Goal: Information Seeking & Learning: Learn about a topic

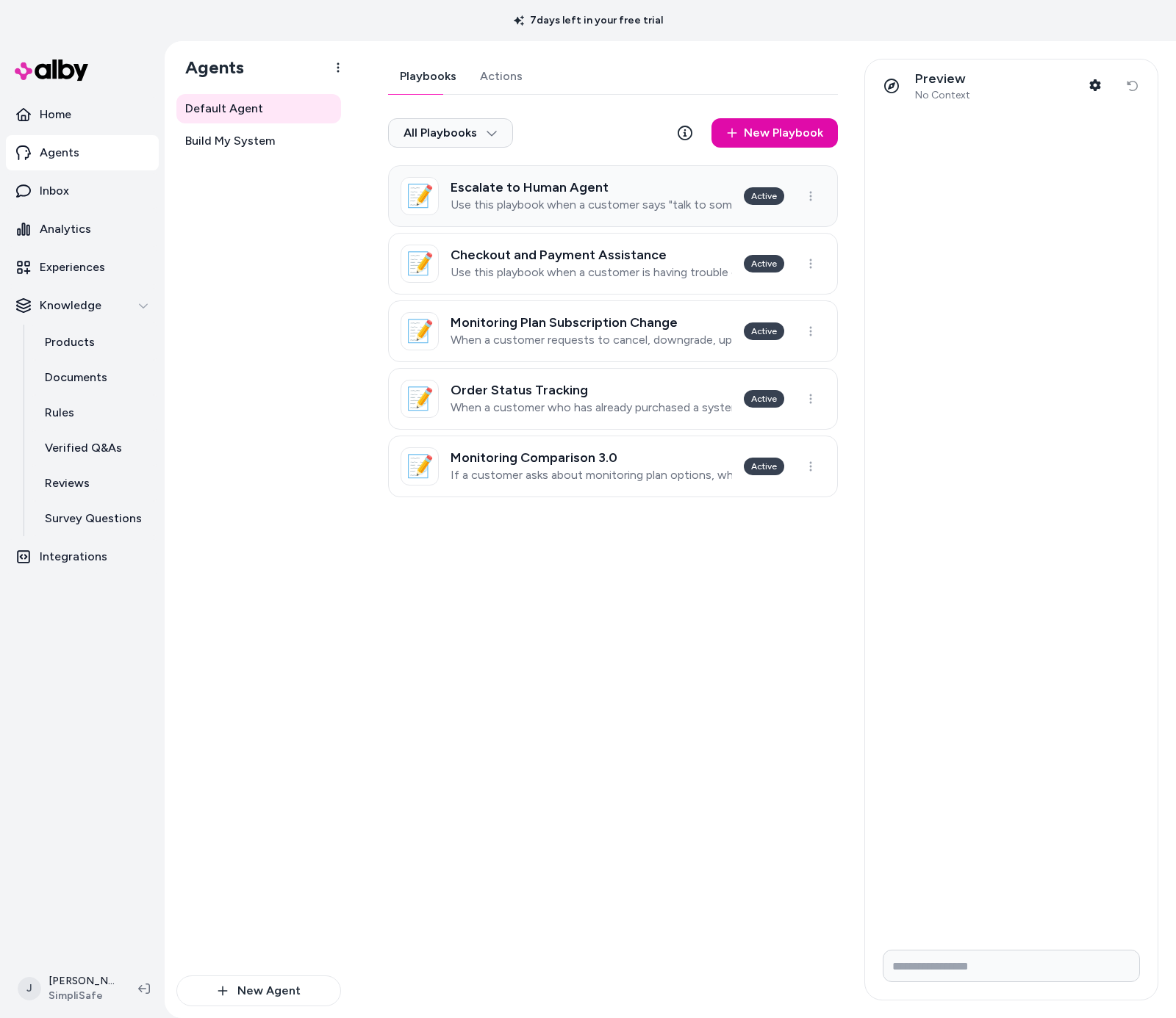
click at [570, 199] on p "Use this playbook when a customer says "talk to someone" "talk to a real person…" at bounding box center [591, 205] width 282 height 15
click at [570, 199] on html "7 days left in your free trial Home Agents Inbox Analytics Experiences Knowledg…" at bounding box center [588, 509] width 1176 height 1018
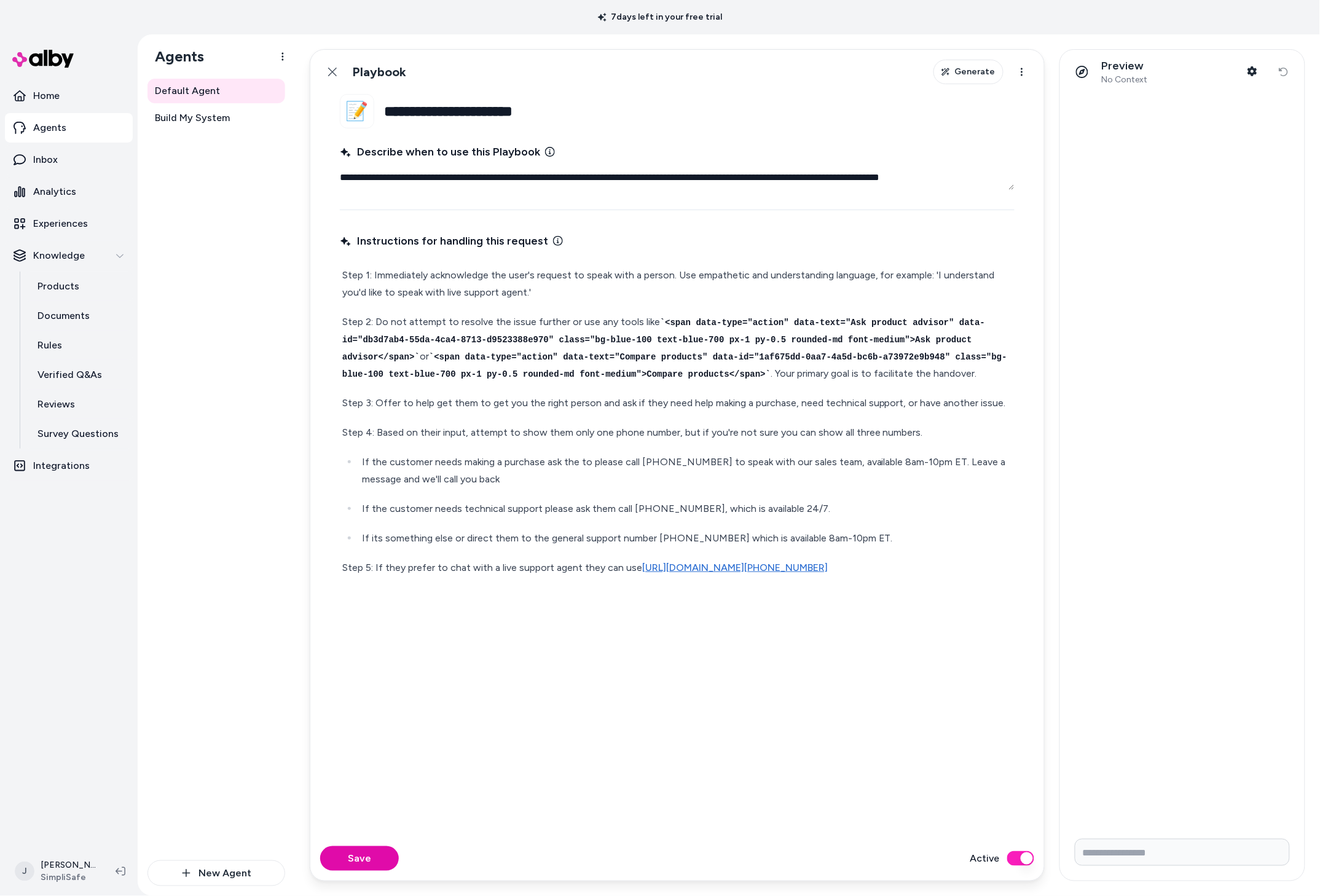
click at [690, 547] on p "If its something else or direct them to the general support number [PHONE_NUMBE…" at bounding box center [687, 538] width 650 height 17
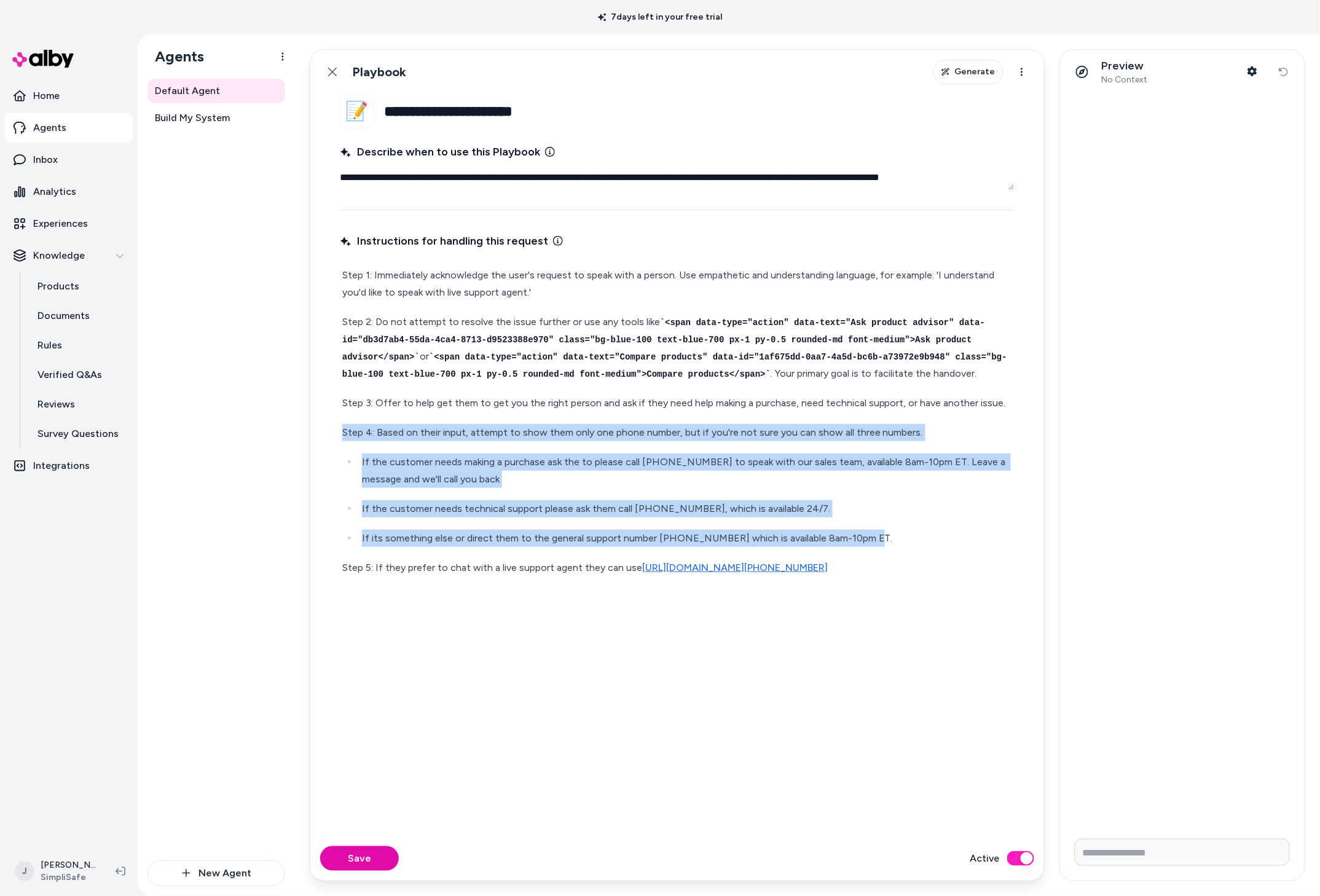
drag, startPoint x: 894, startPoint y: 563, endPoint x: 323, endPoint y: 448, distance: 582.5
click at [323, 448] on fieldset "**********" at bounding box center [677, 465] width 734 height 742
copy div "Step 4: Based on their input, attempt to show them only one phone number, but i…"
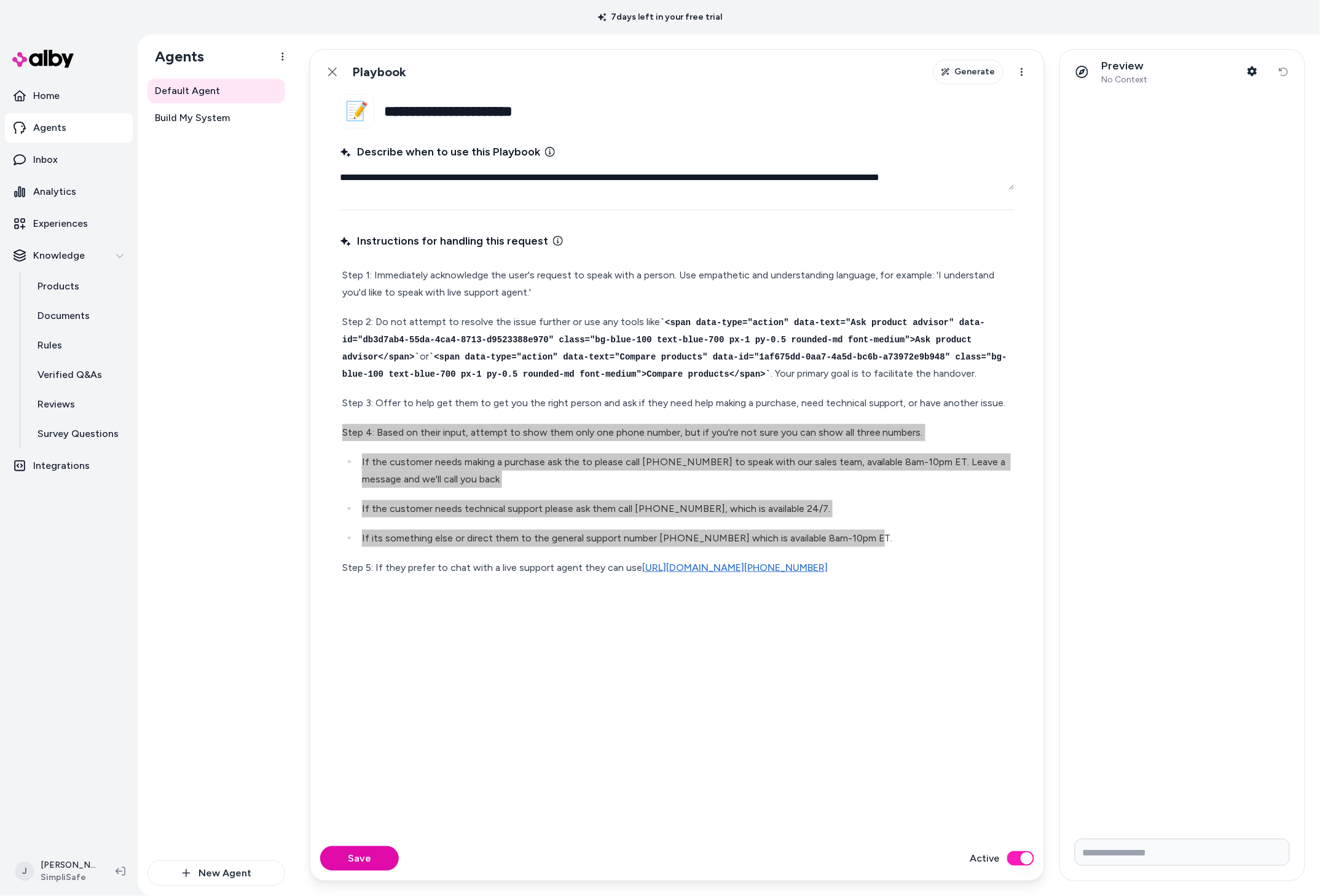
type textarea "*"
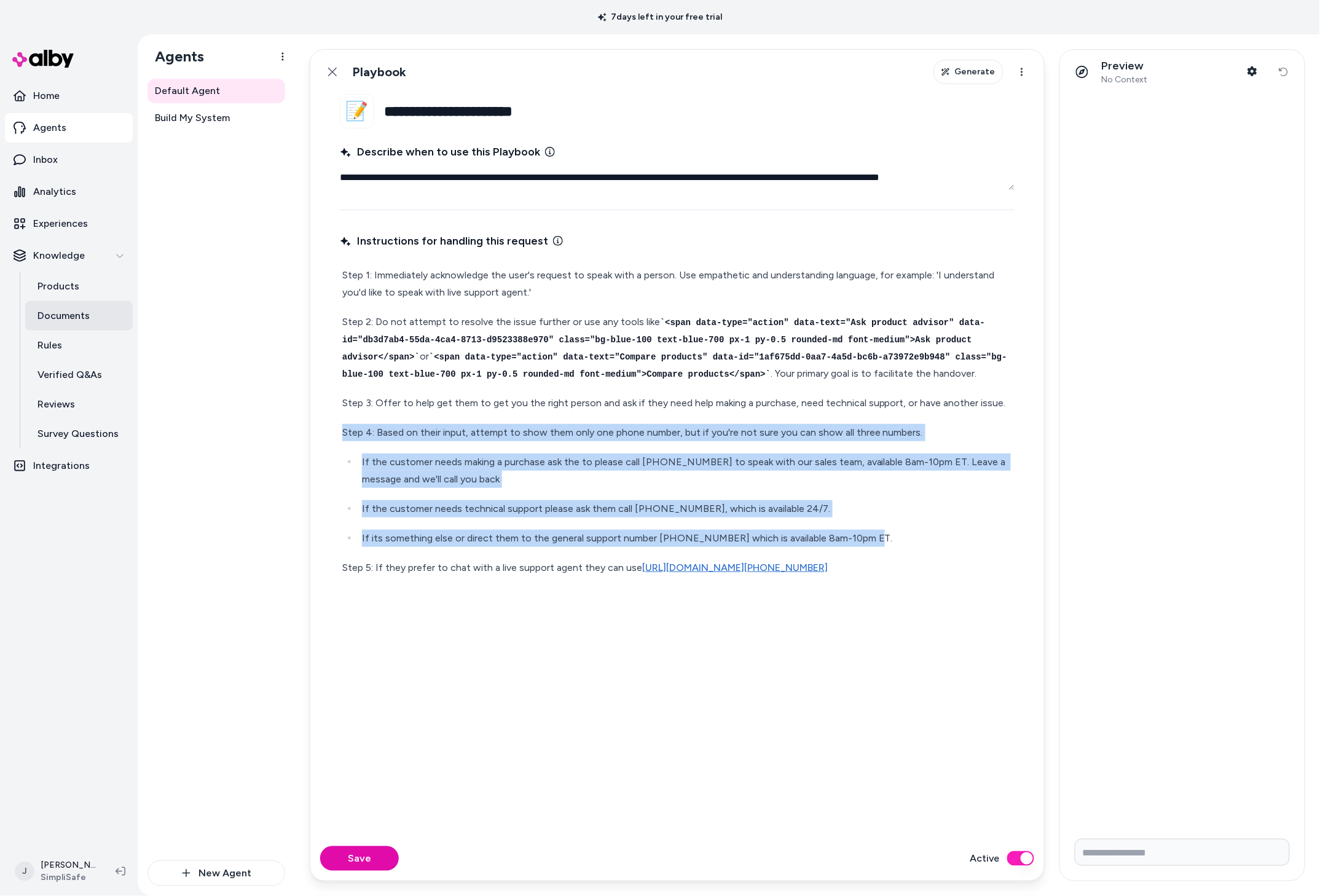
click at [77, 315] on p "Documents" at bounding box center [63, 316] width 53 height 15
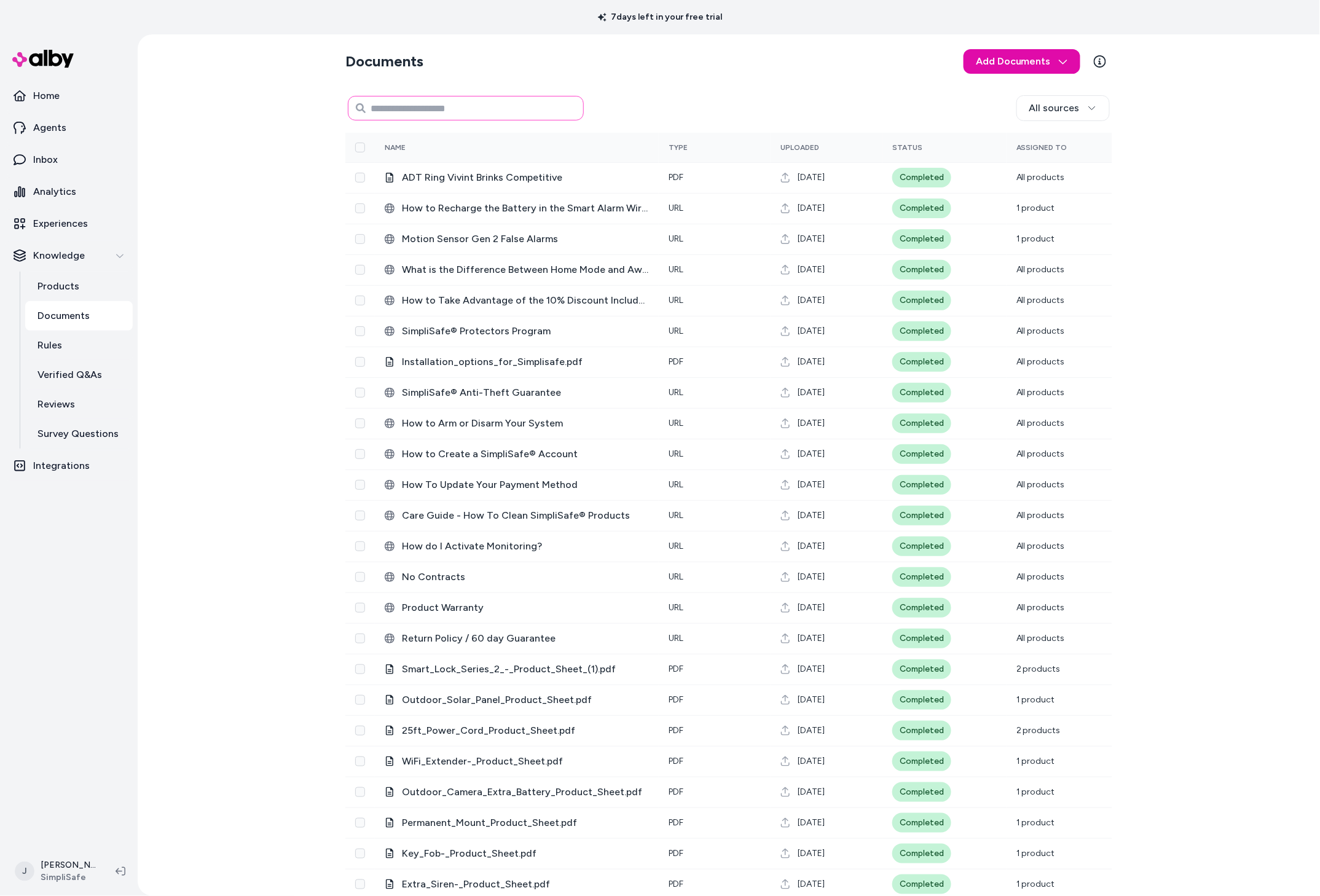
click at [440, 115] on input at bounding box center [466, 108] width 236 height 25
type input "***"
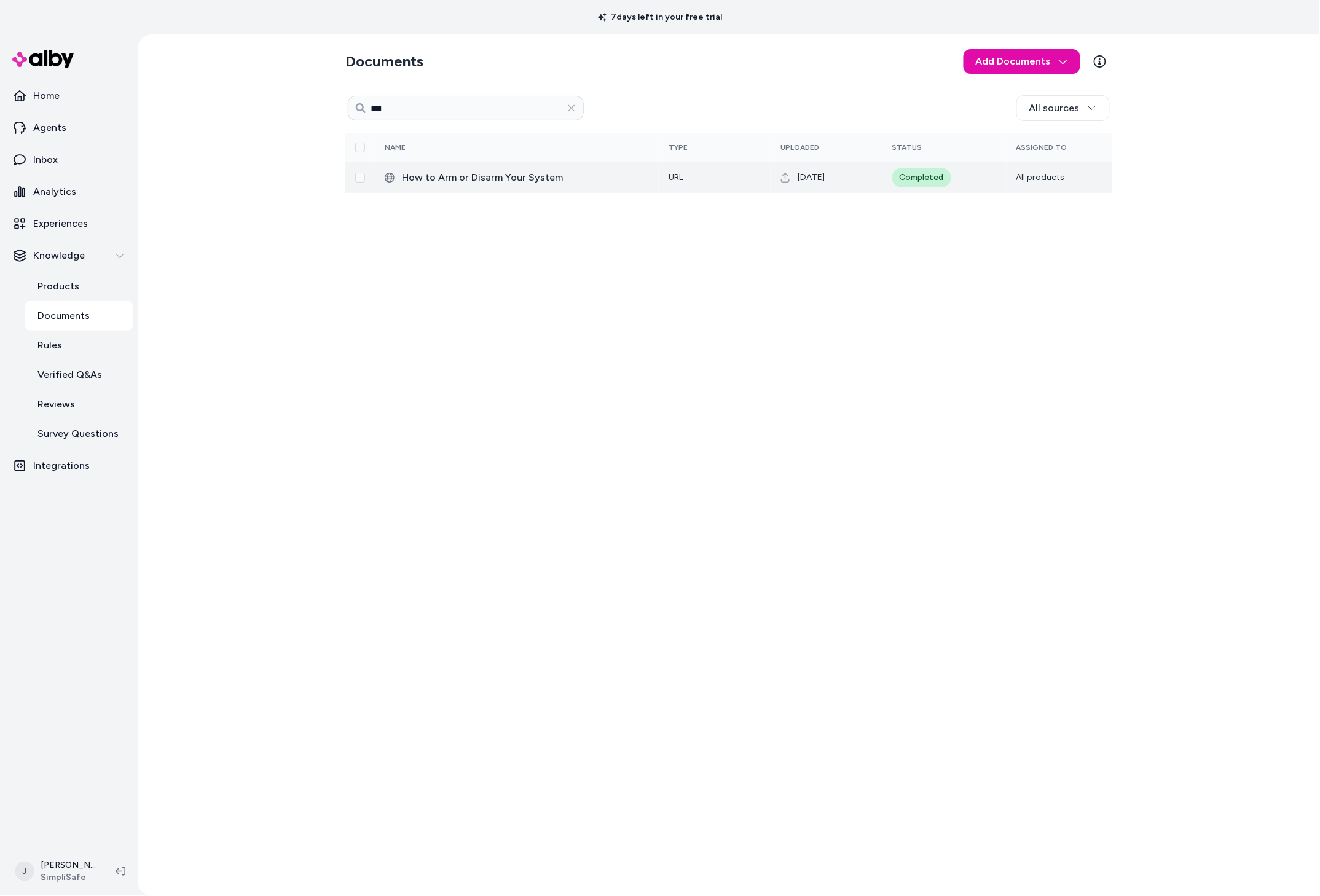
click at [506, 182] on span "How to Arm or Disarm Your System" at bounding box center [526, 177] width 247 height 15
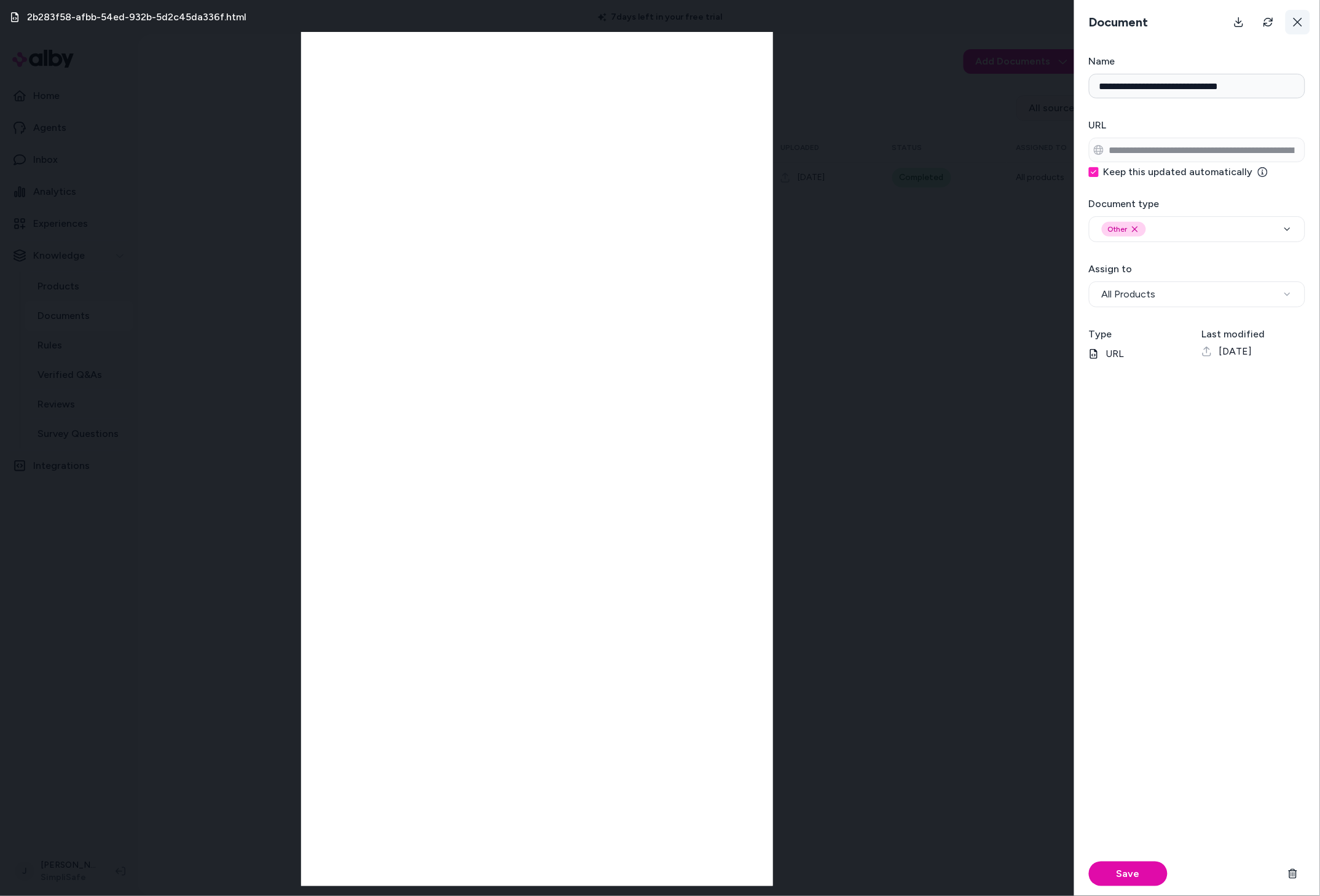
click at [983, 25] on button at bounding box center [1298, 22] width 25 height 25
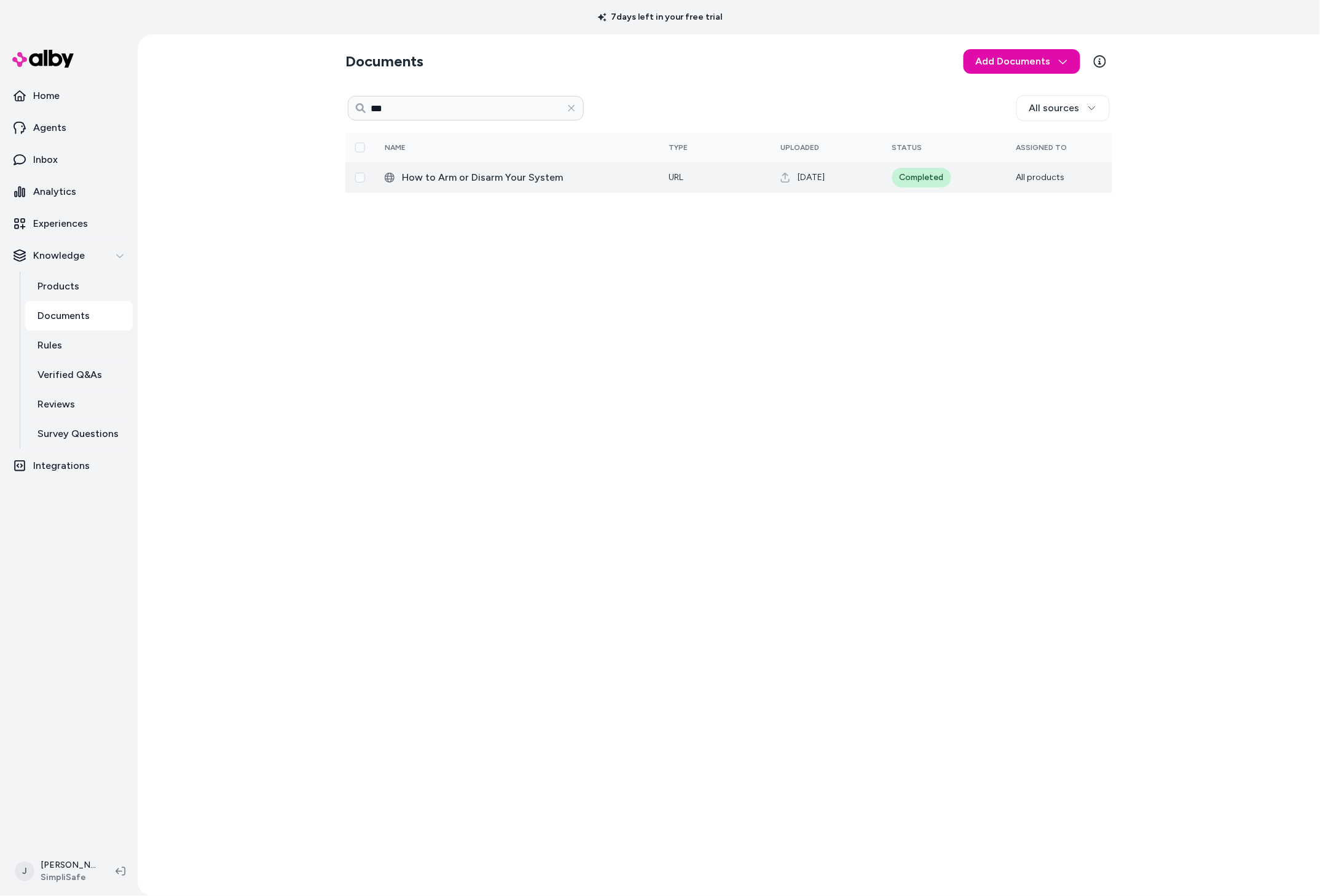
click at [475, 173] on span "How to Arm or Disarm Your System" at bounding box center [526, 177] width 247 height 15
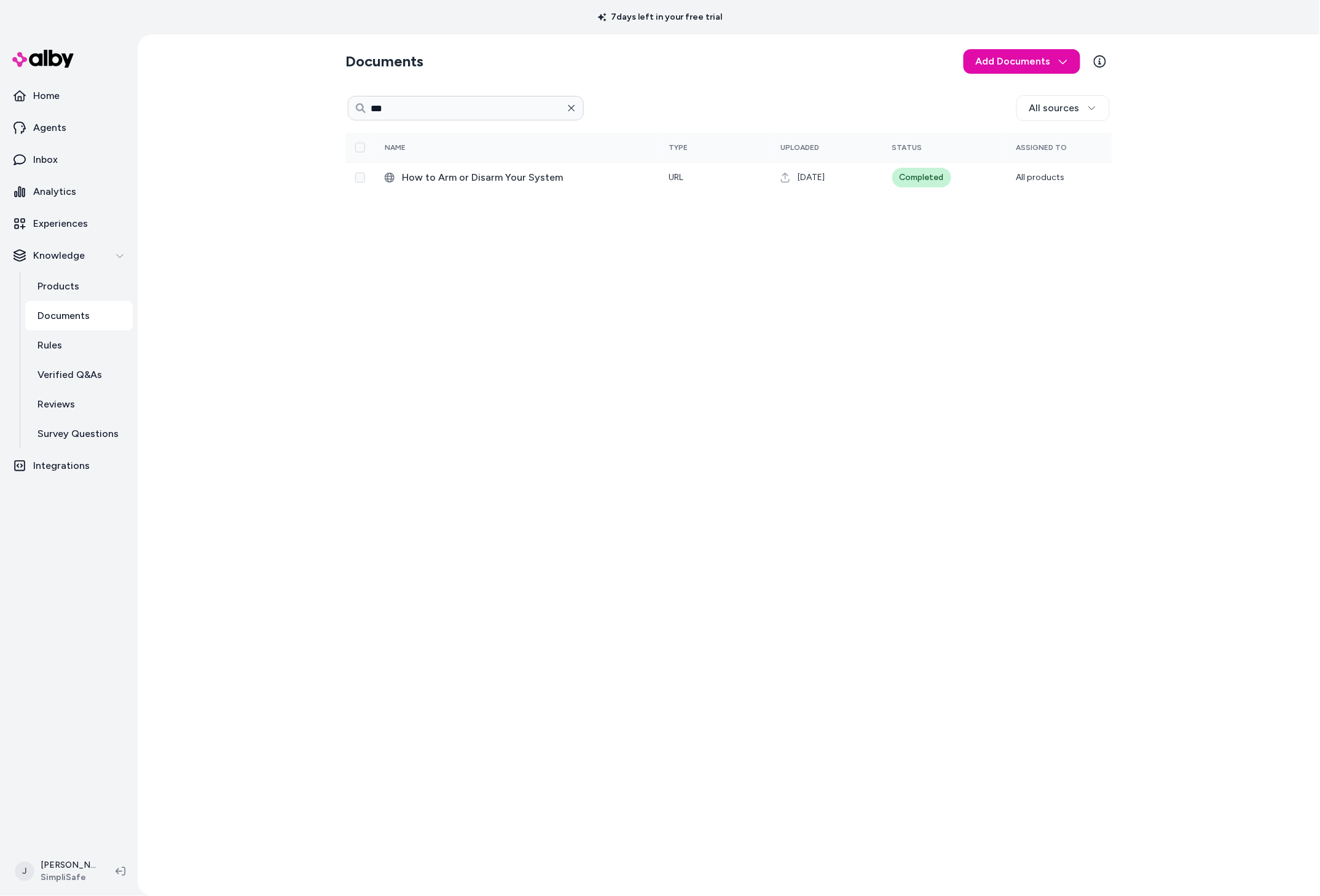
click at [568, 111] on icon "button" at bounding box center [571, 108] width 10 height 10
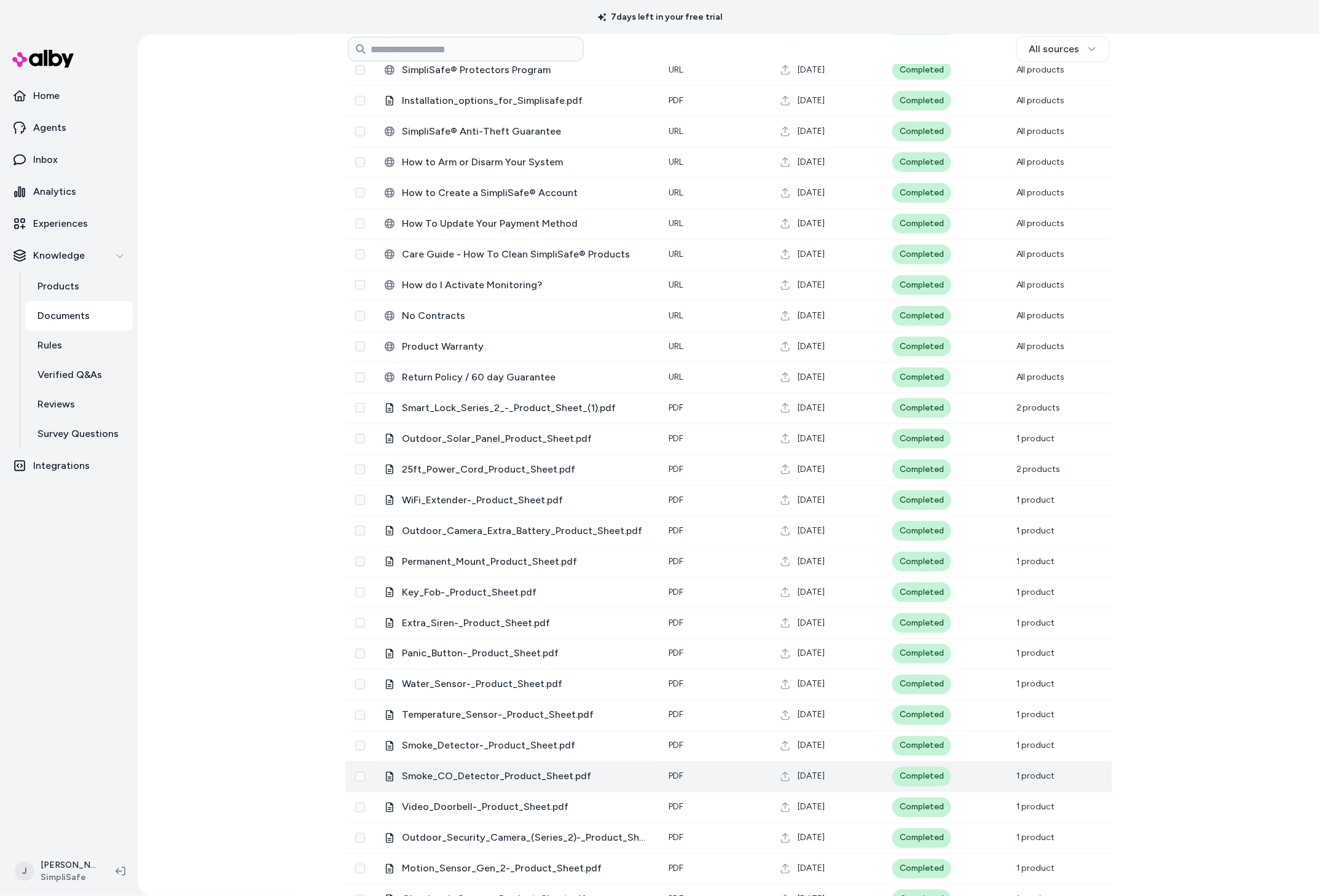
scroll to position [443, 0]
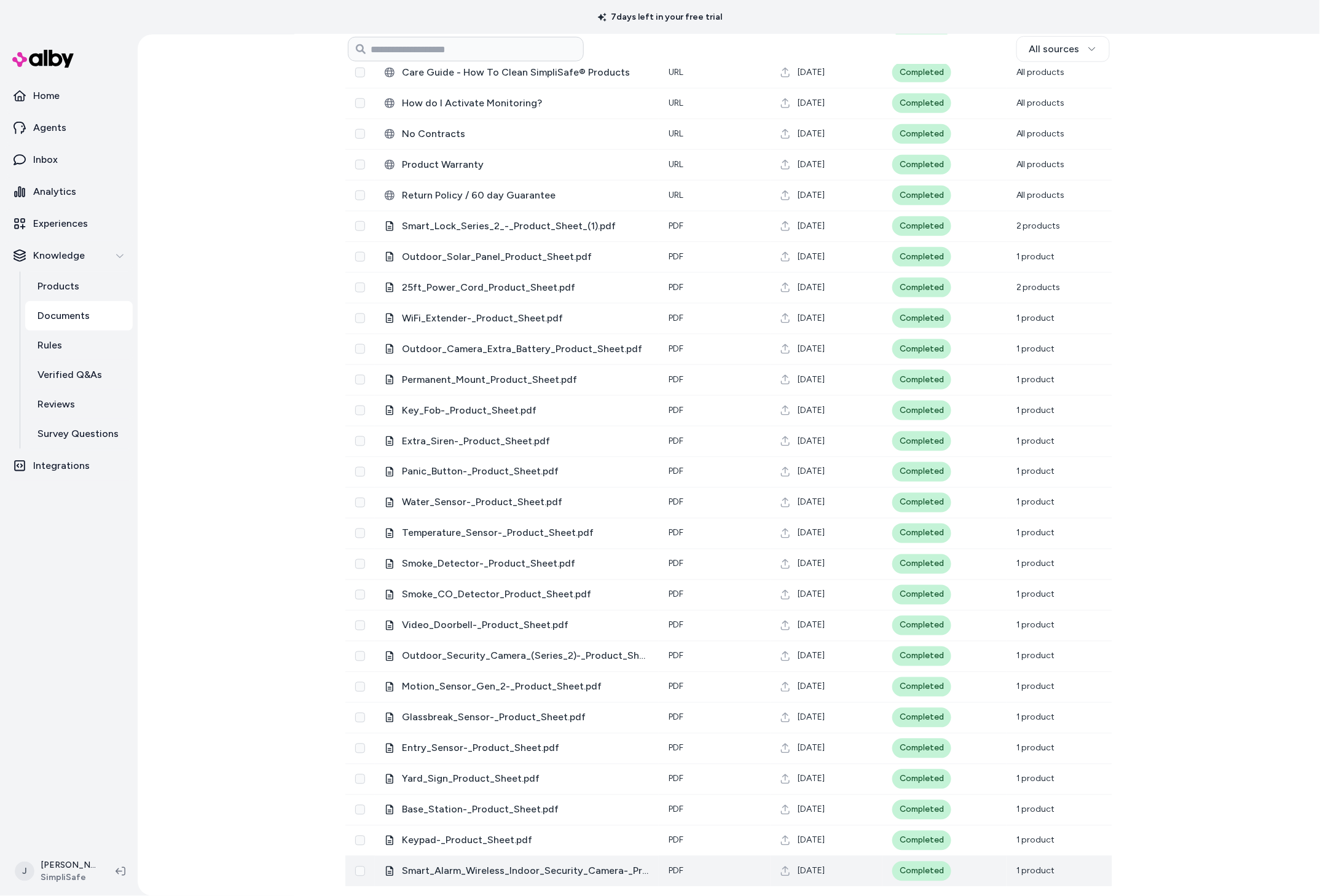
click at [473, 851] on span "Smart_Alarm_Wireless_Indoor_Security_Camera-_Product_Sheet.pdf" at bounding box center [526, 871] width 247 height 15
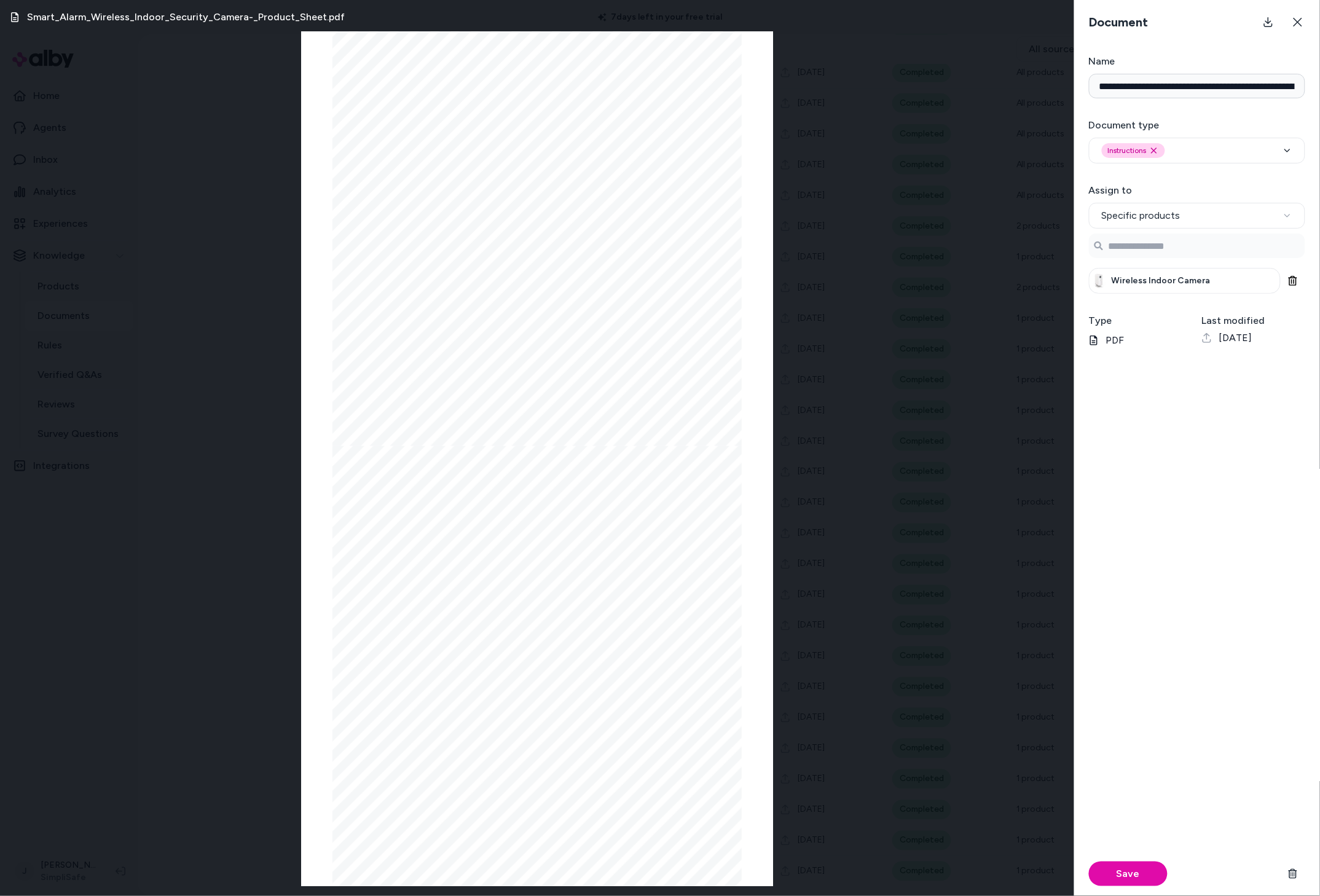
scroll to position [0, 0]
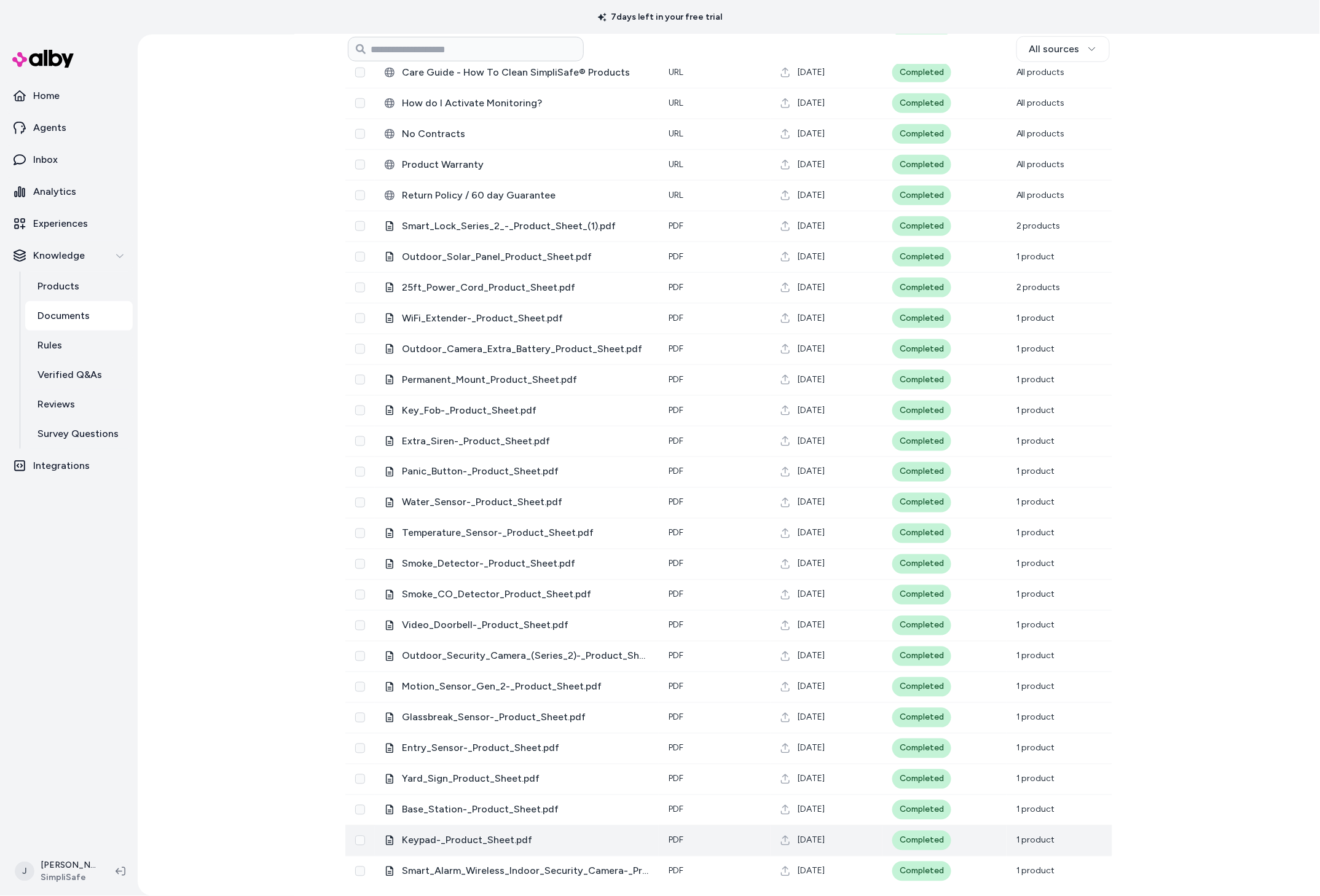
click at [484, 837] on span "Keypad-_Product_Sheet.pdf" at bounding box center [526, 841] width 247 height 15
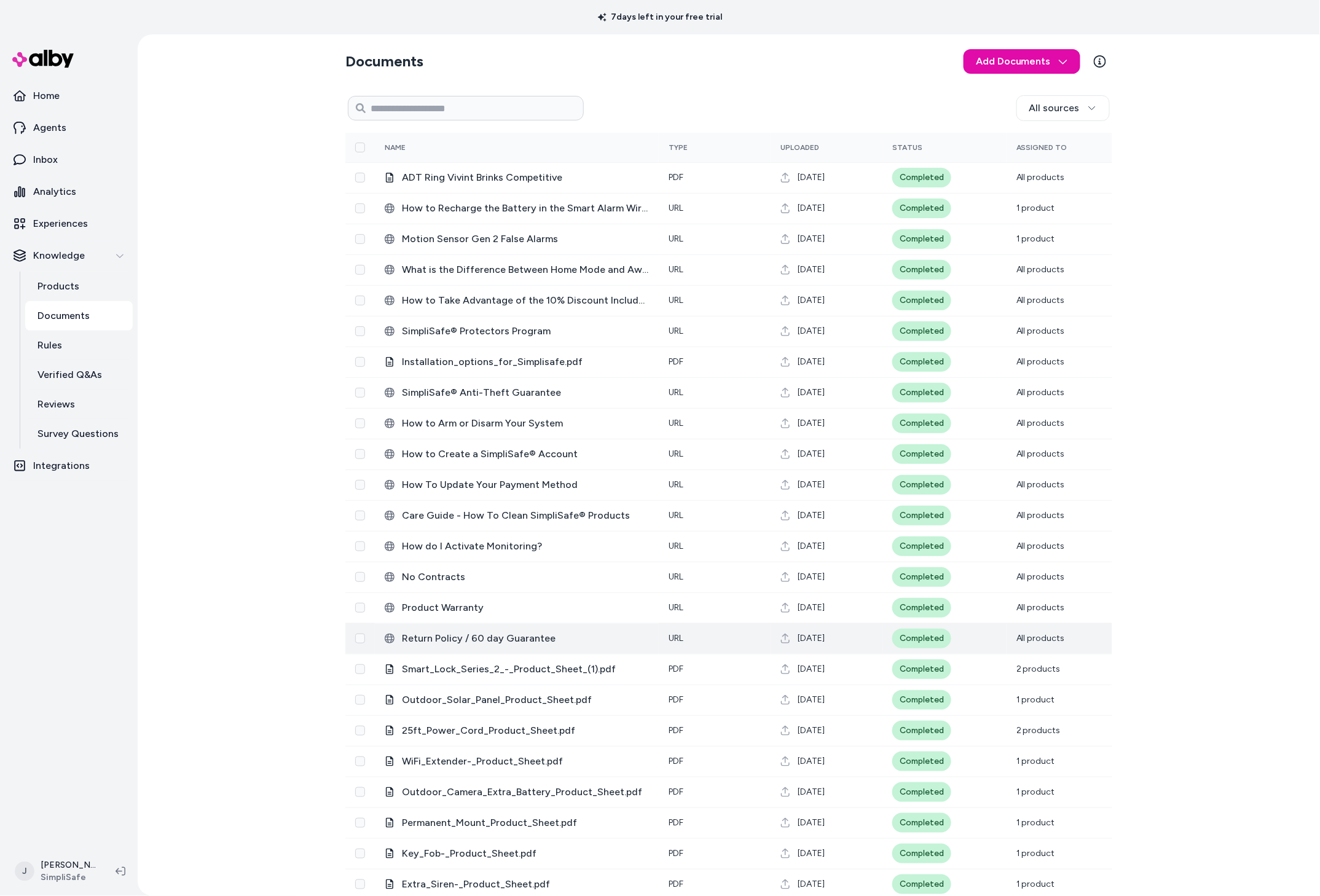
click at [447, 632] on span "Return Policy / 60 day Guarantee" at bounding box center [526, 639] width 247 height 15
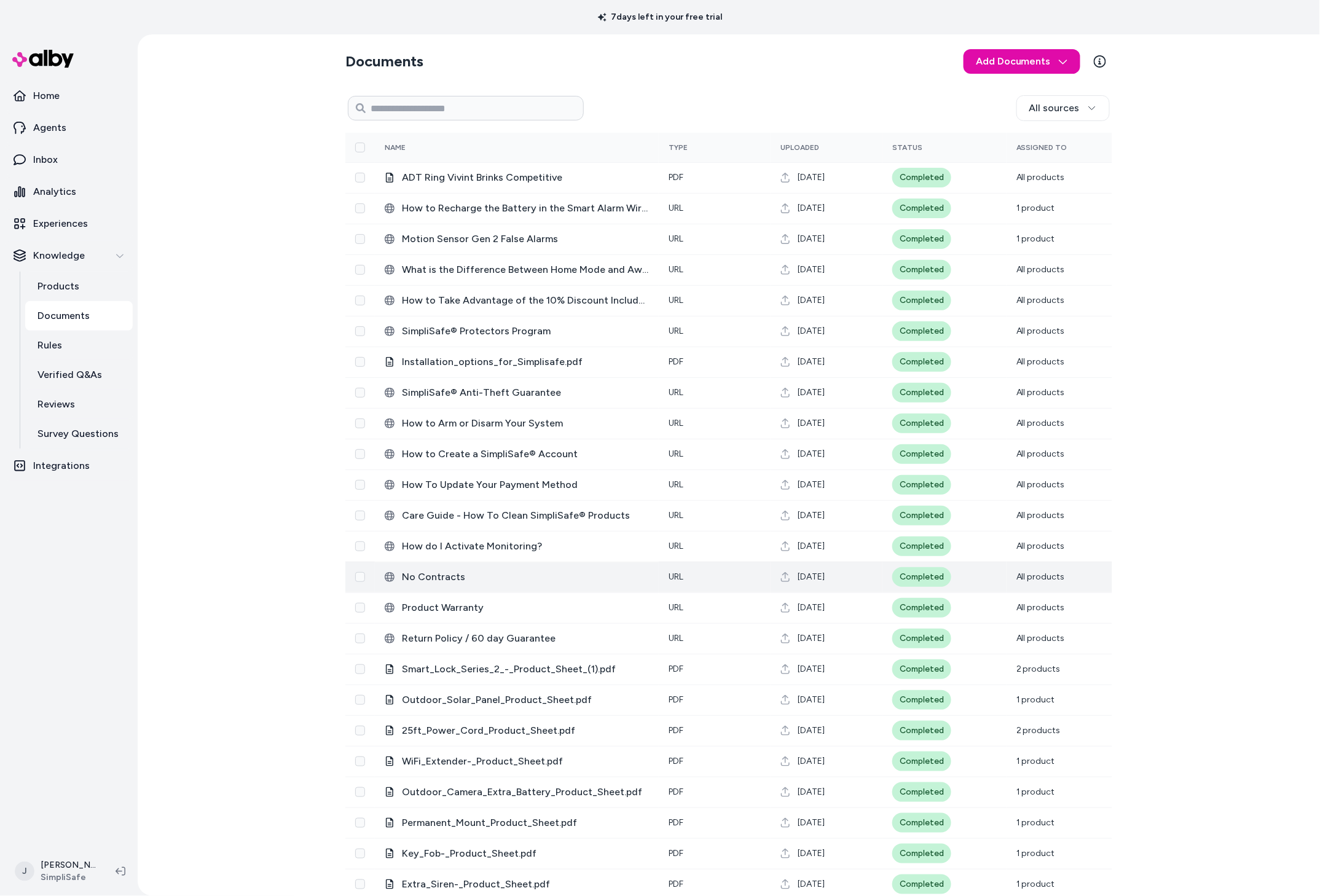
click at [437, 583] on span "No Contracts" at bounding box center [526, 577] width 247 height 15
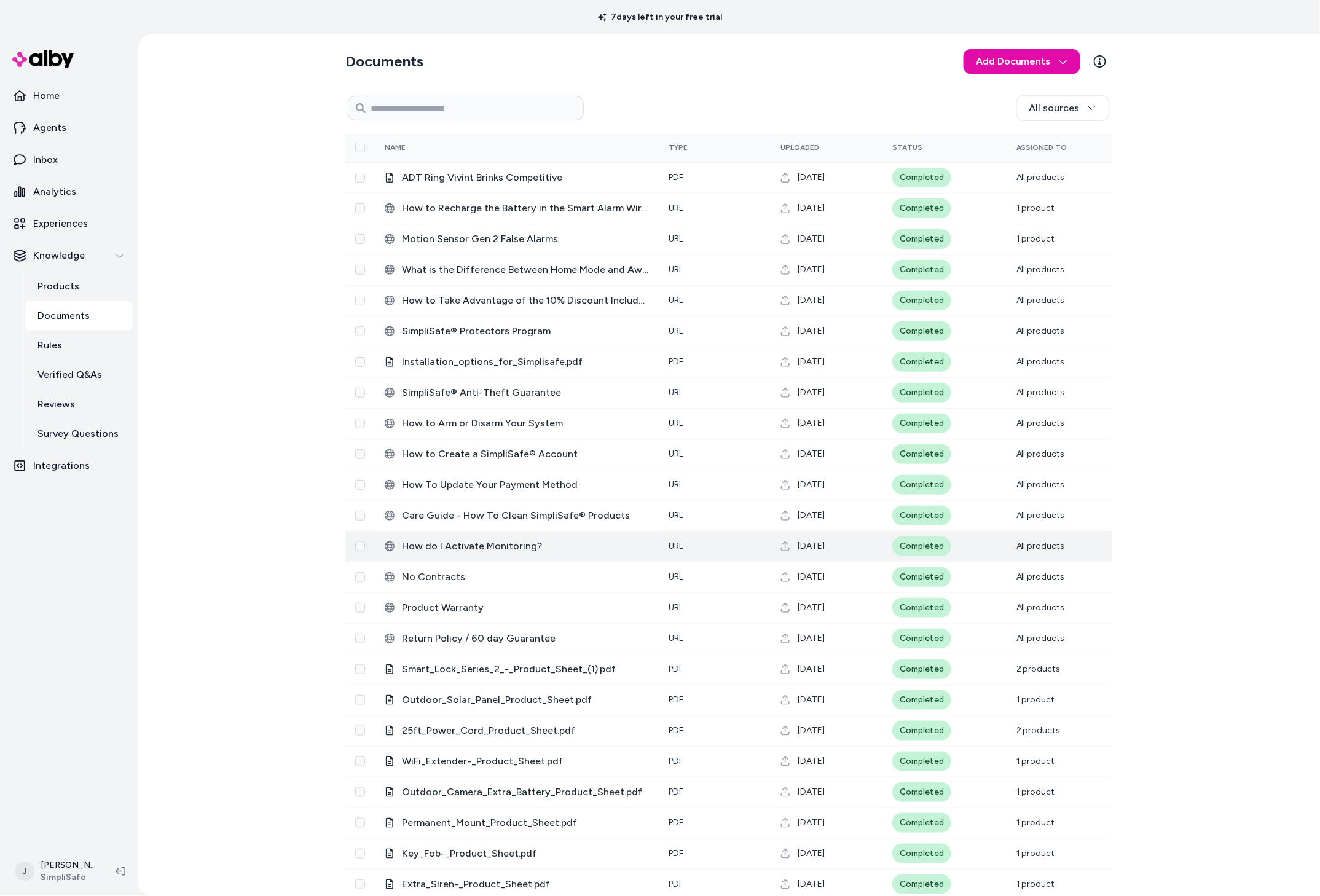
click at [441, 540] on span "How do I Activate Monitoring?" at bounding box center [526, 547] width 247 height 15
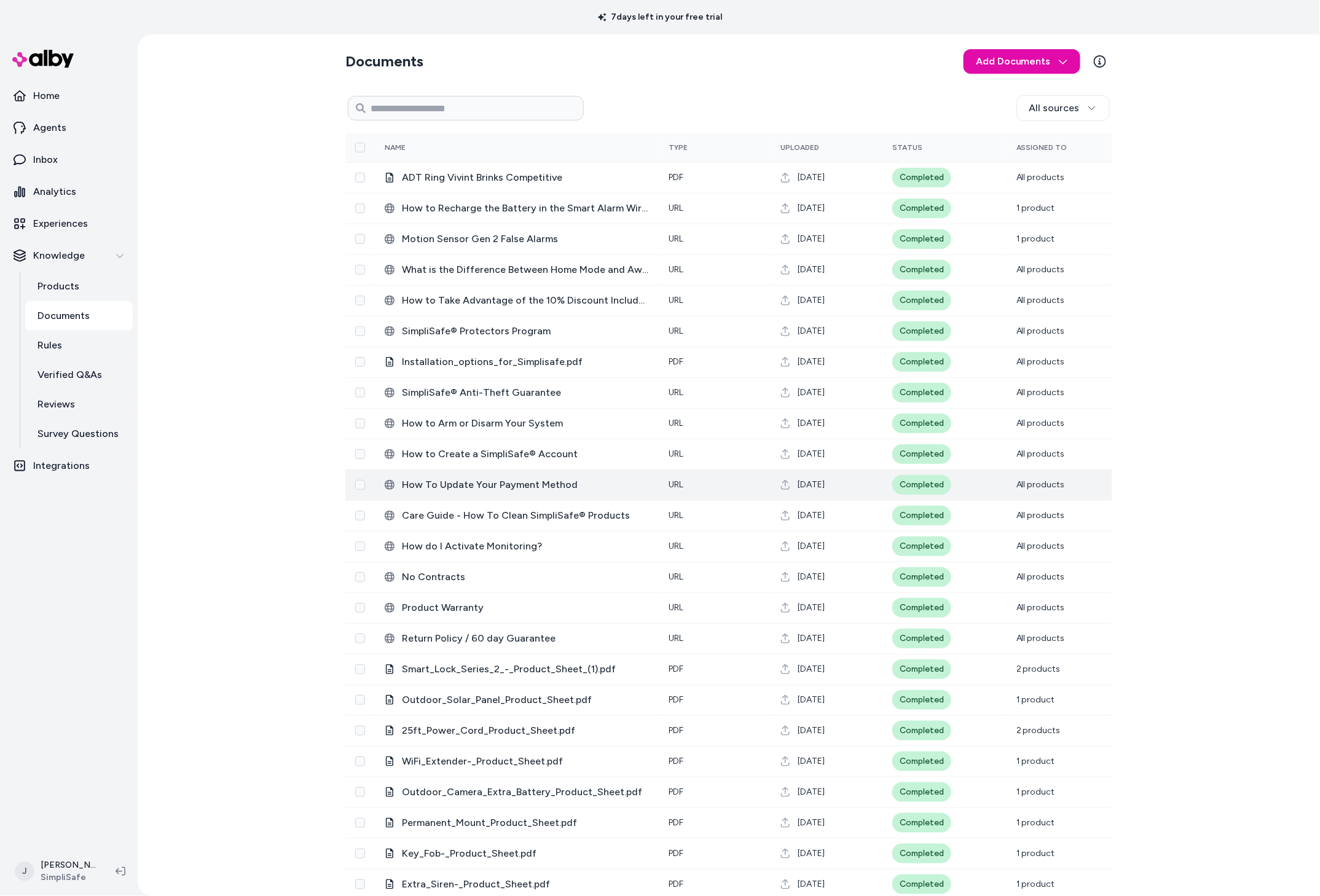
click at [443, 495] on td "‎How To Update Your Payment Method" at bounding box center [517, 485] width 284 height 31
click at [448, 491] on span "‎How To Update Your Payment Method" at bounding box center [526, 485] width 247 height 15
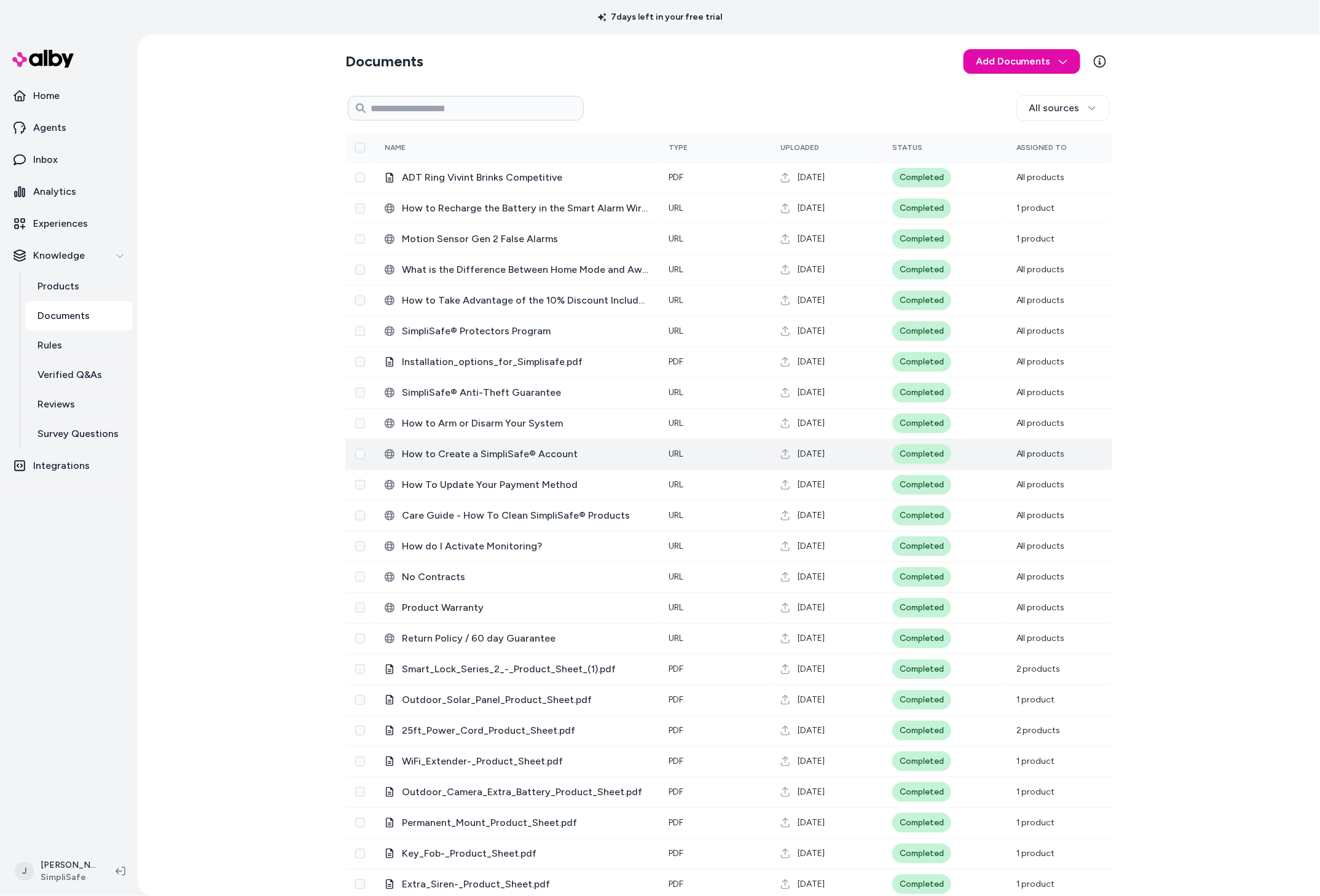
click at [467, 459] on span "‎How to Create a SimpliSafe® Account" at bounding box center [526, 454] width 247 height 15
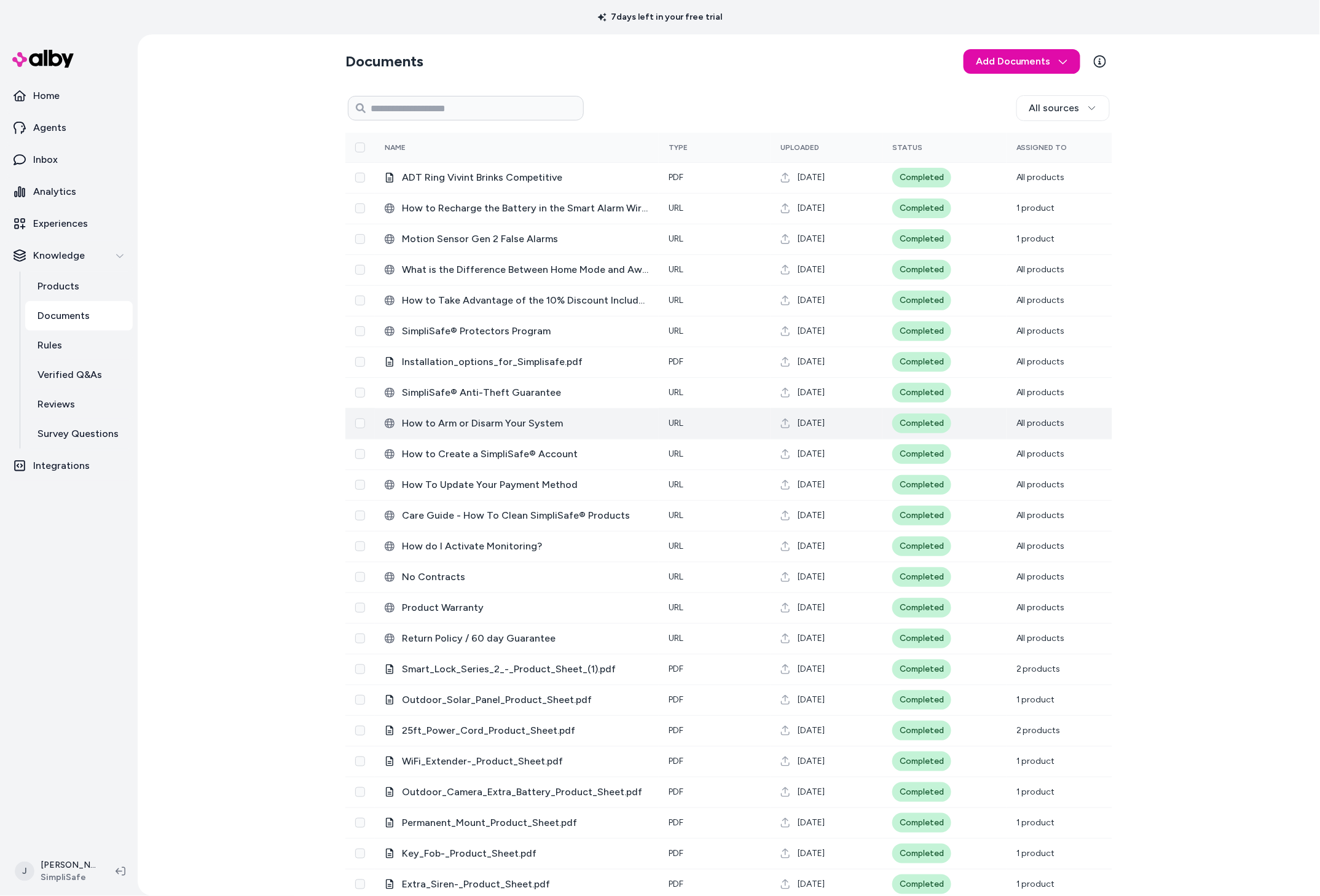
click at [464, 428] on span "How to Arm or Disarm Your System" at bounding box center [526, 424] width 247 height 15
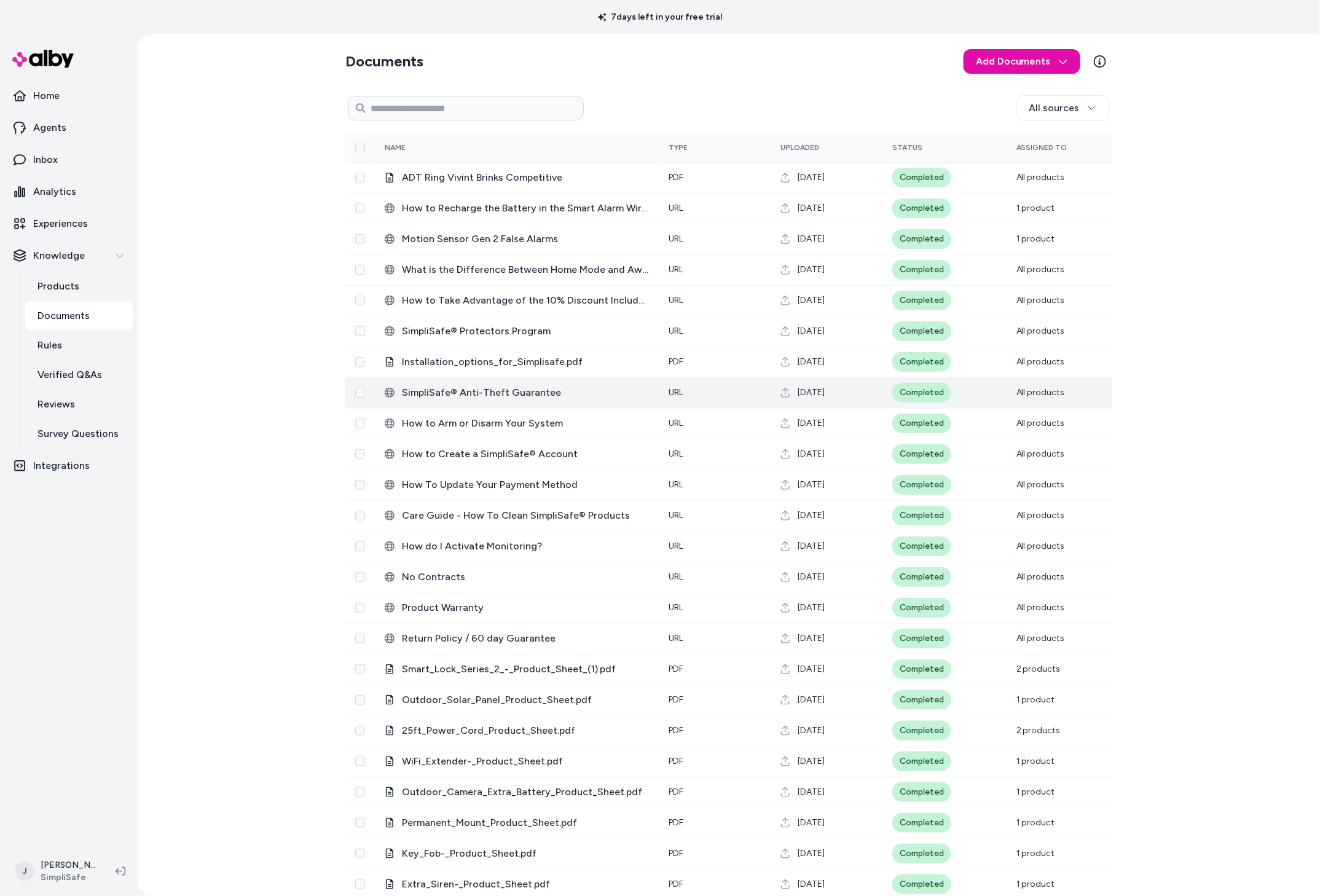
click at [463, 383] on td "‎SimpliSafe® Anti-Theft Guarantee" at bounding box center [517, 392] width 284 height 31
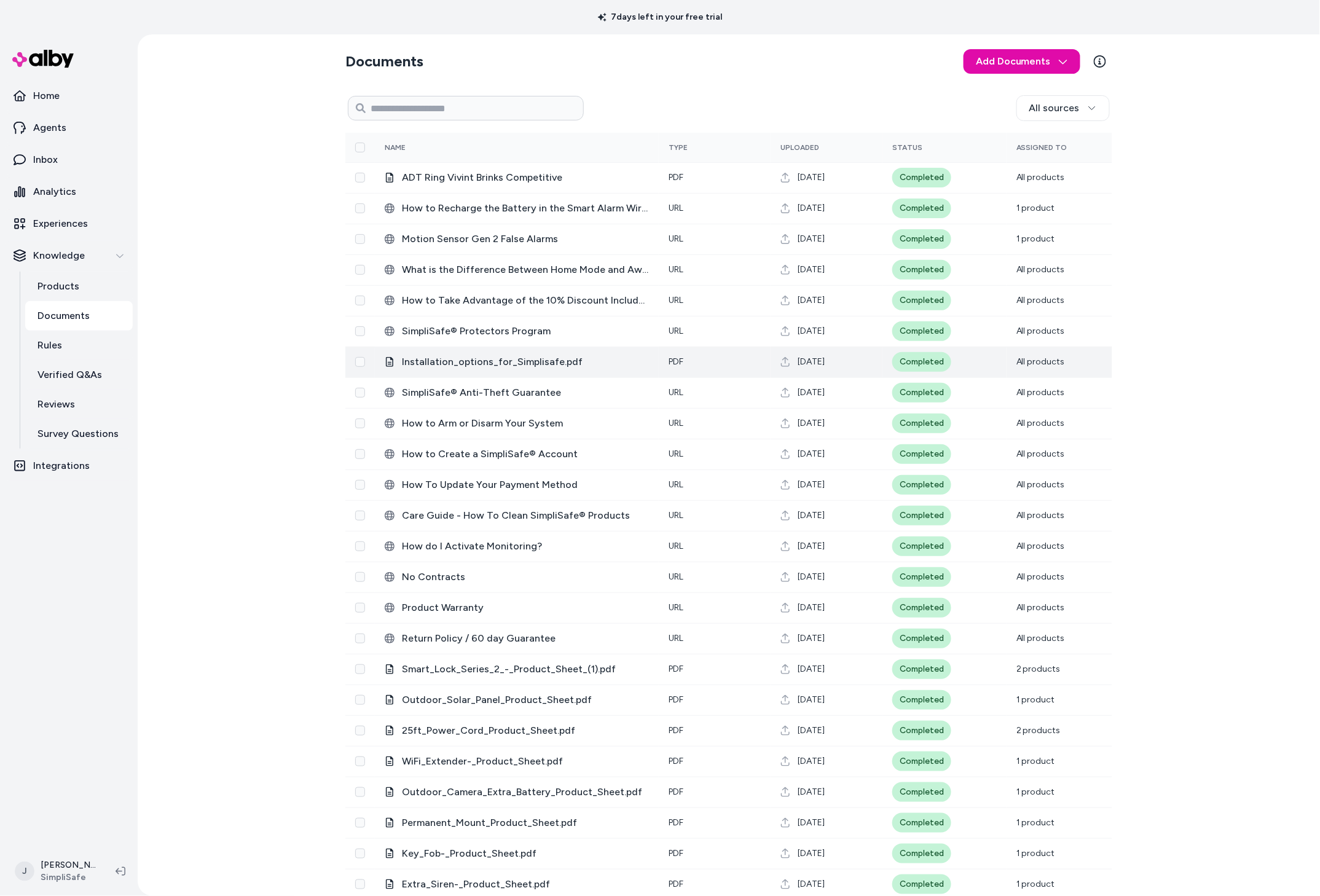
click at [460, 368] on span "Installation_options_for_Simplisafe.pdf" at bounding box center [526, 362] width 247 height 15
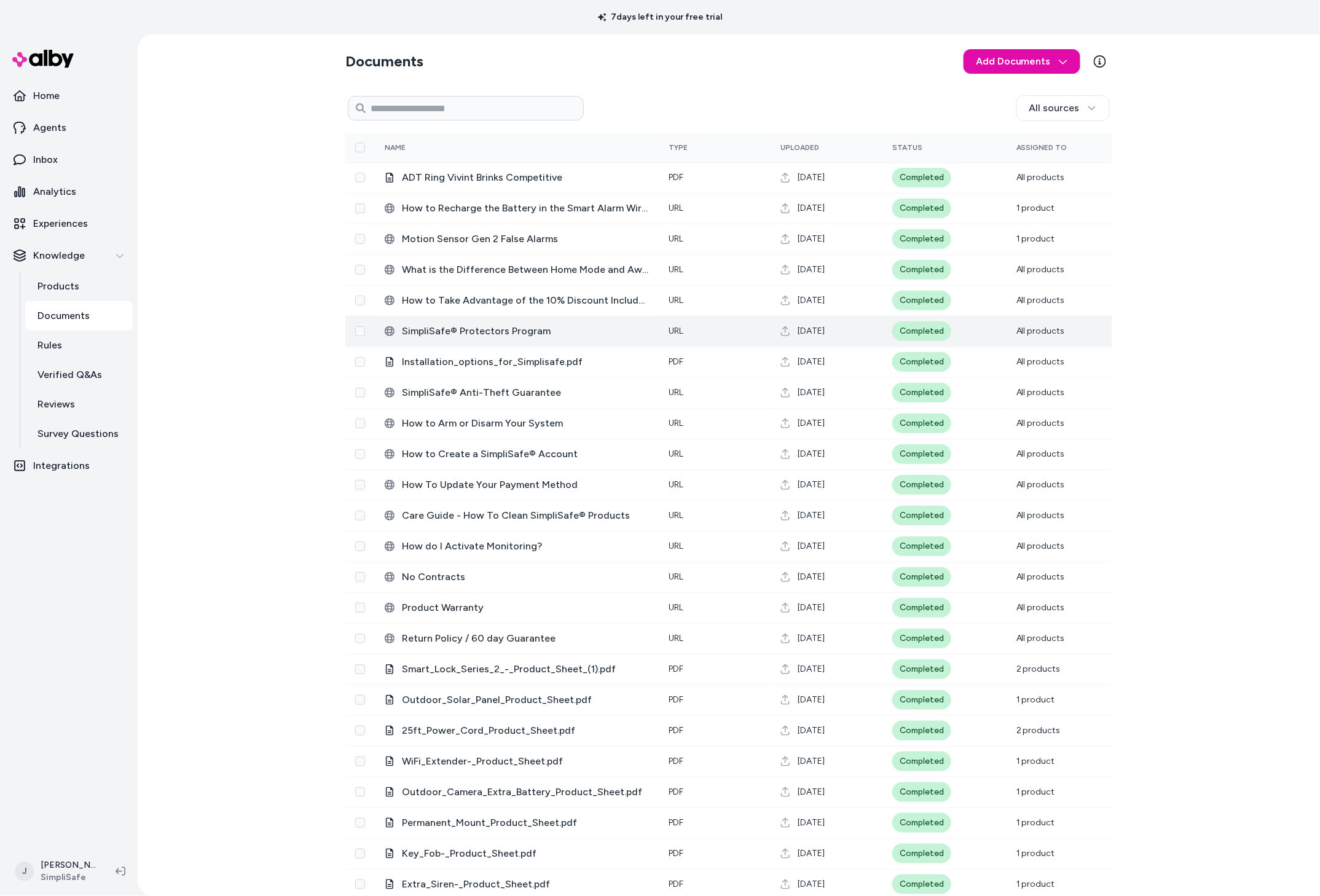
click at [448, 339] on td "‎SimpliSafe® Protectors Program" at bounding box center [517, 331] width 284 height 31
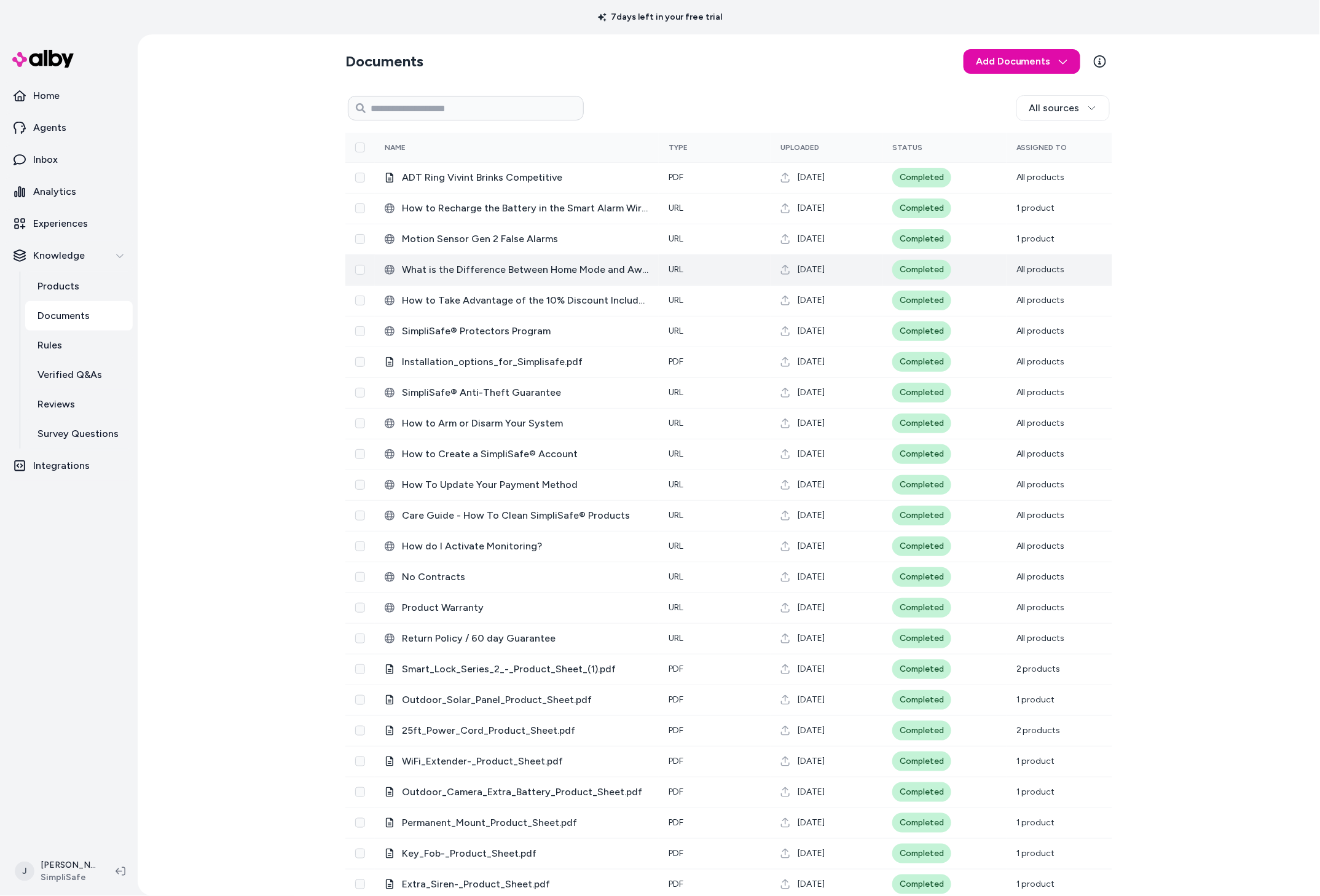
click at [439, 271] on span "‎What is the Difference Between Home Mode and Away Mode?" at bounding box center [526, 270] width 247 height 15
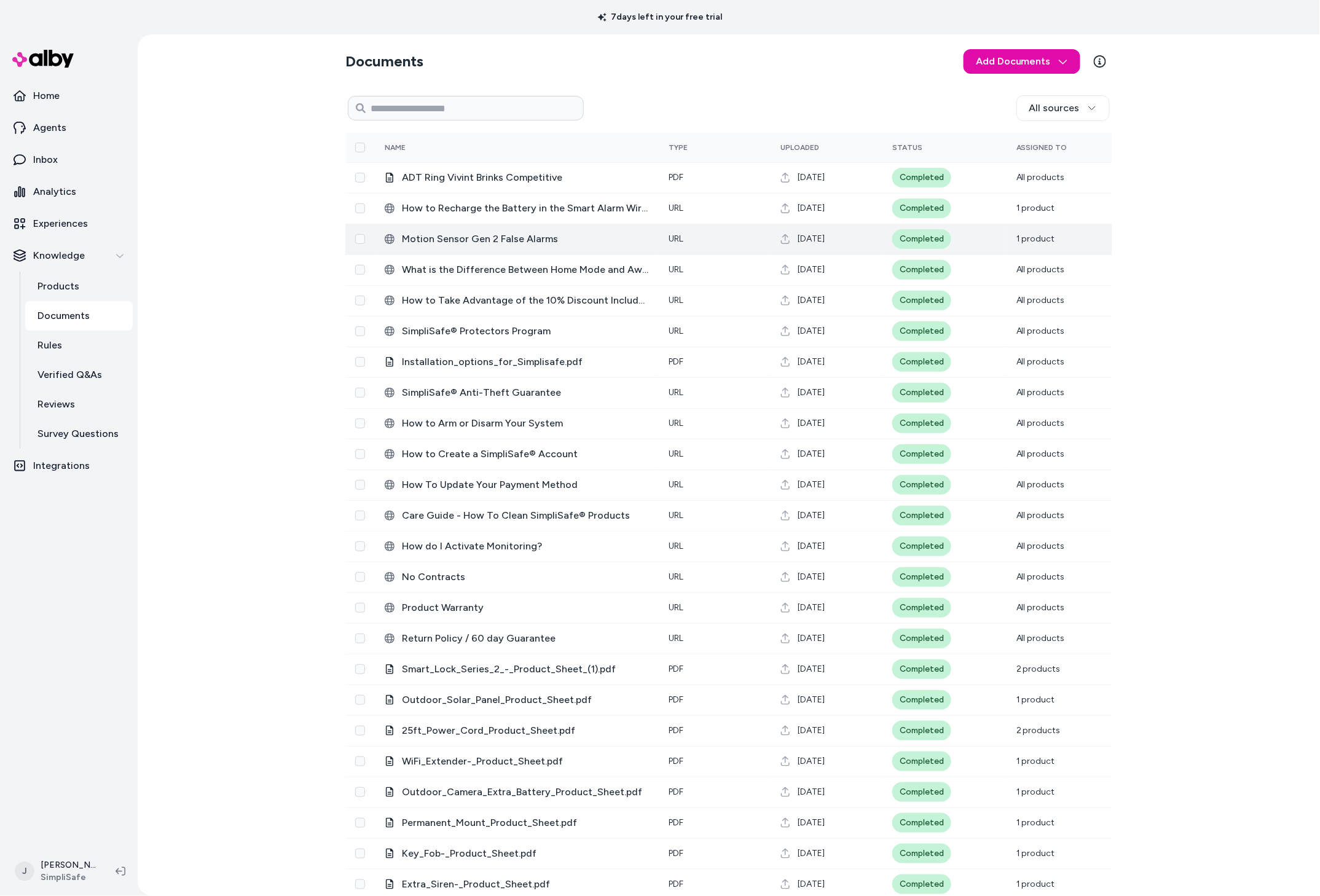
click at [442, 238] on span "‎Motion Sensor Gen 2 False Alarms" at bounding box center [526, 239] width 247 height 15
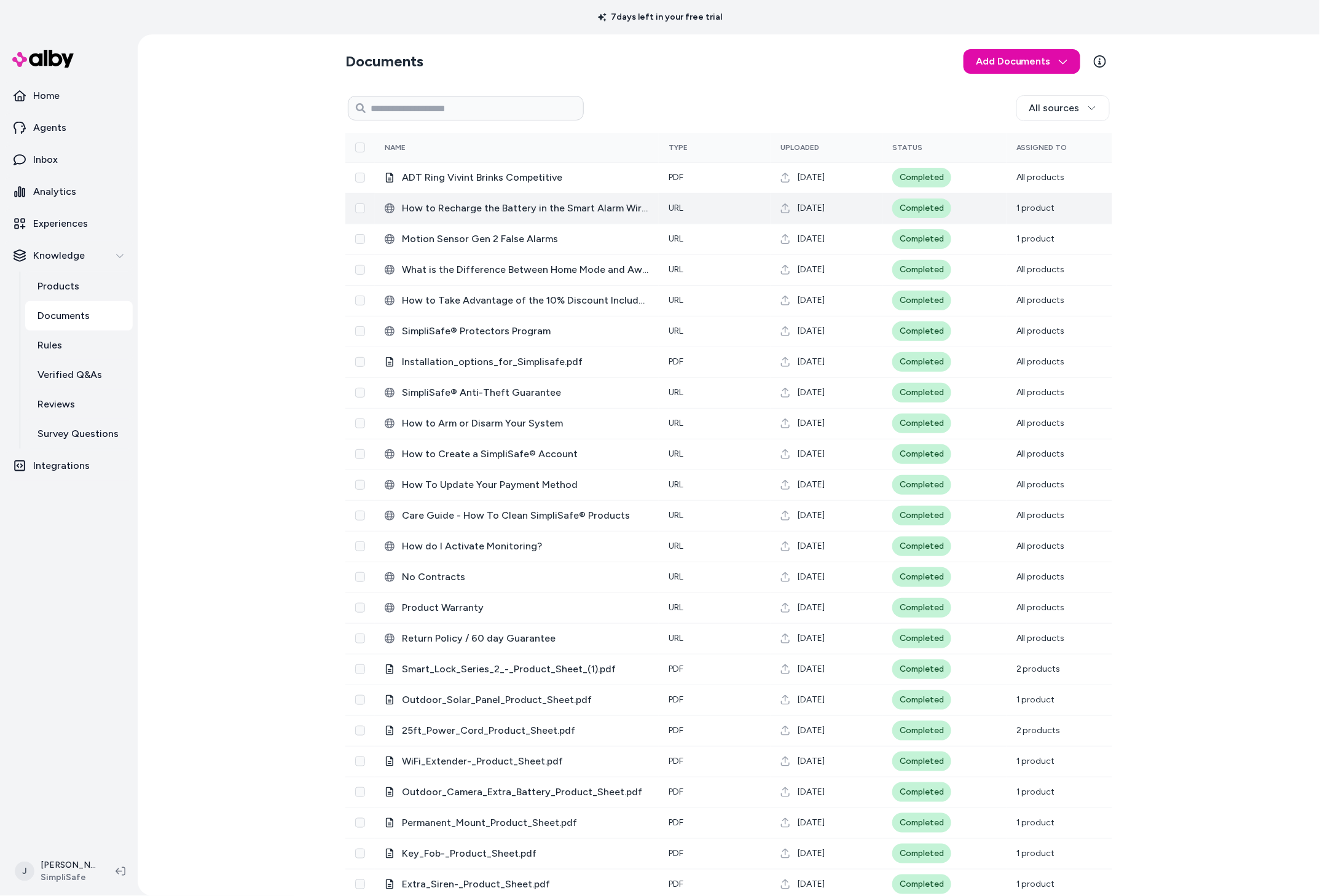
click at [444, 207] on span "‎How to Recharge the Battery in the Smart Alarm Wireless Indoor Security Camera" at bounding box center [526, 208] width 247 height 15
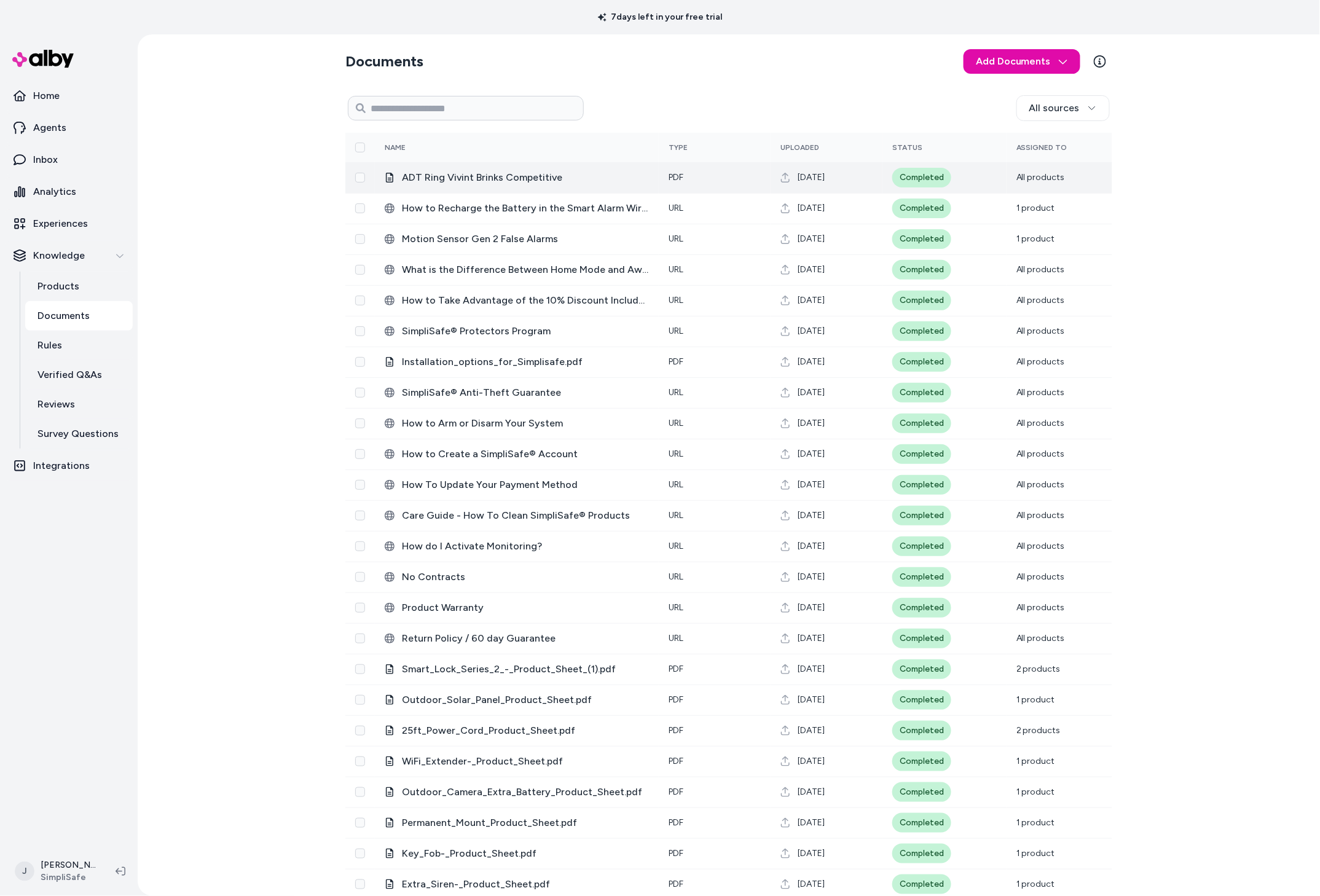
click at [470, 182] on span "ADT Ring Vivint Brinks Competitive" at bounding box center [526, 177] width 247 height 15
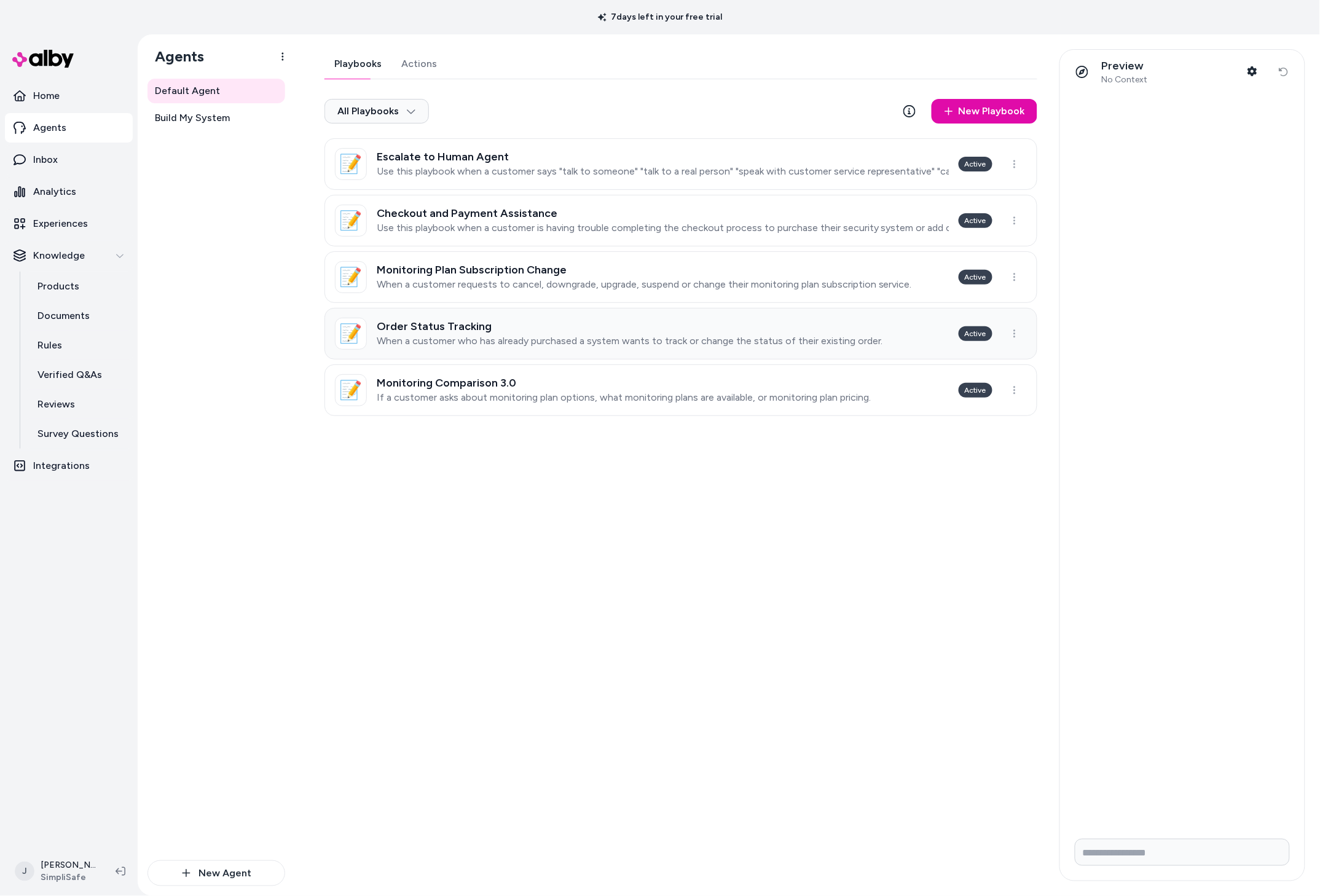
click at [483, 326] on h3 "Order Status Tracking" at bounding box center [630, 326] width 506 height 12
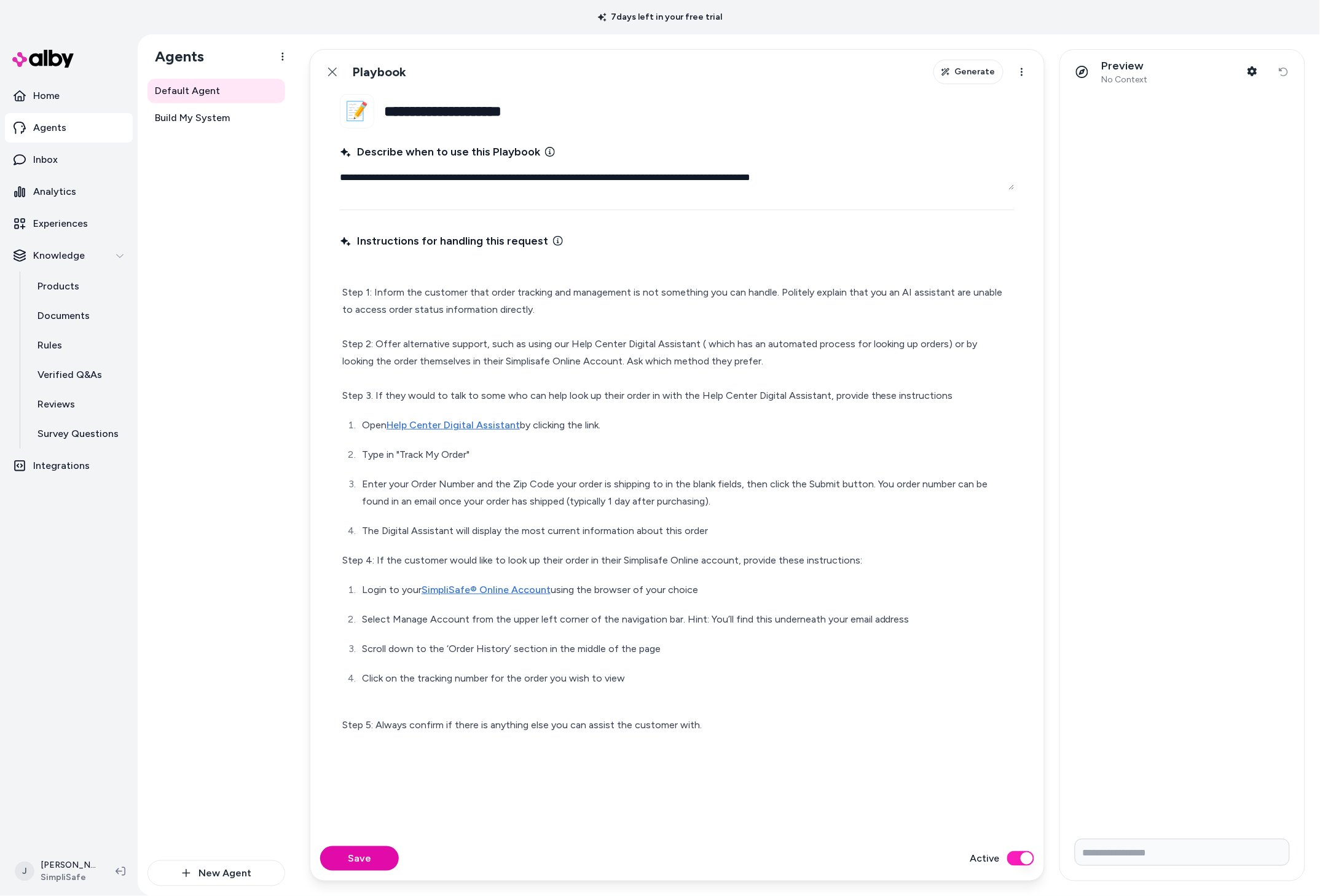
click at [528, 435] on ol "Open Help Center Digital Assistant by clicking the link. Type in "Track My Orde…" at bounding box center [678, 478] width 670 height 123
drag, startPoint x: 517, startPoint y: 424, endPoint x: 388, endPoint y: 424, distance: 129.0
click at [388, 424] on p "Open Help Center Digital Assistant by clicking the link." at bounding box center [687, 425] width 650 height 17
type textarea "*"
click at [476, 422] on p "Open by clicking the link." at bounding box center [687, 425] width 650 height 17
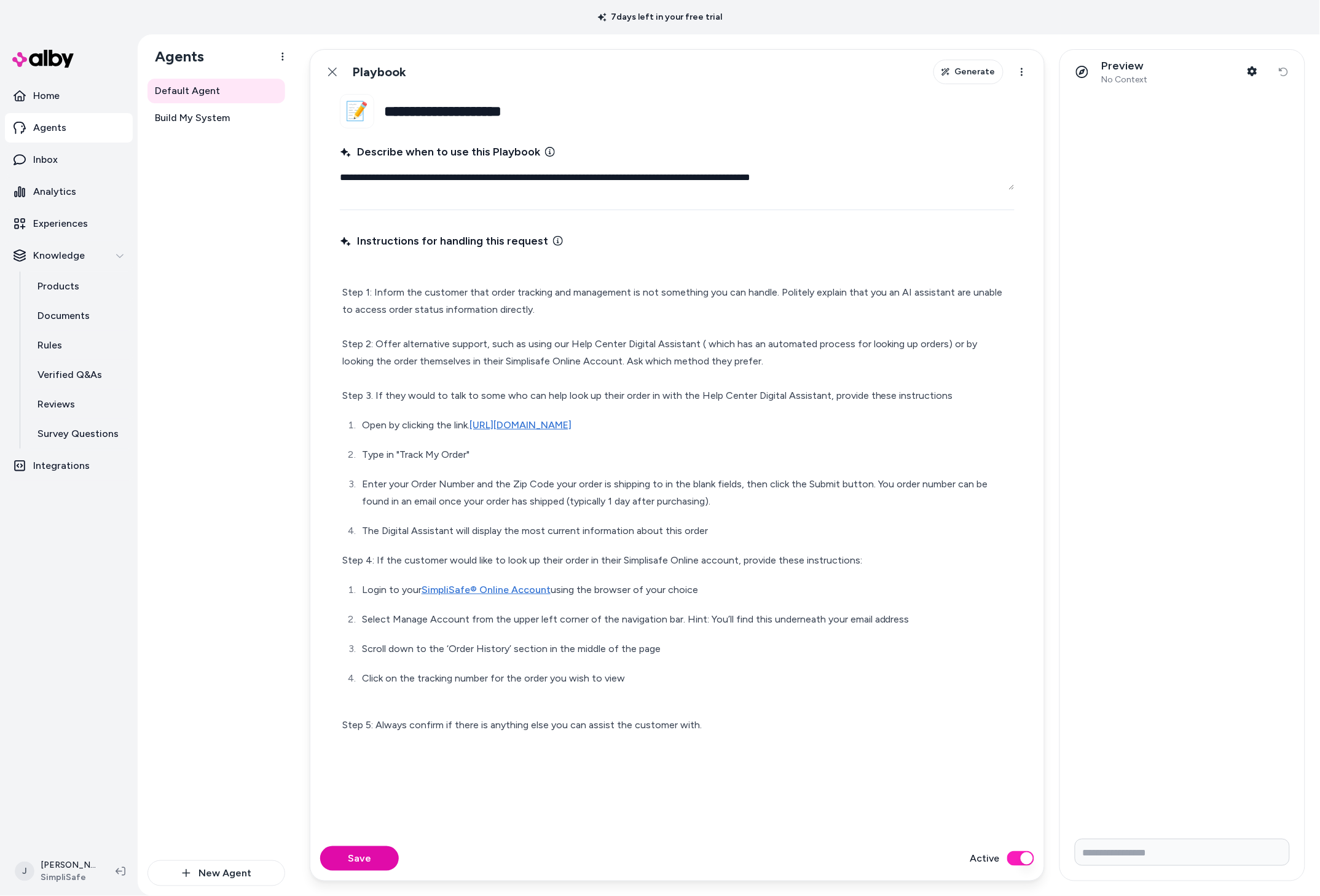
click at [402, 425] on p "Open by clicking the link. [URL][DOMAIN_NAME]" at bounding box center [687, 425] width 650 height 17
click at [493, 424] on link "Help Center Digital Assistant" at bounding box center [453, 424] width 133 height 12
click at [522, 431] on p "Open Help Center Digital Assistant by clicking the link." at bounding box center [687, 425] width 650 height 17
click at [504, 425] on link "Help Center Digital Assistant" at bounding box center [453, 424] width 133 height 12
drag, startPoint x: 519, startPoint y: 427, endPoint x: 390, endPoint y: 429, distance: 129.0
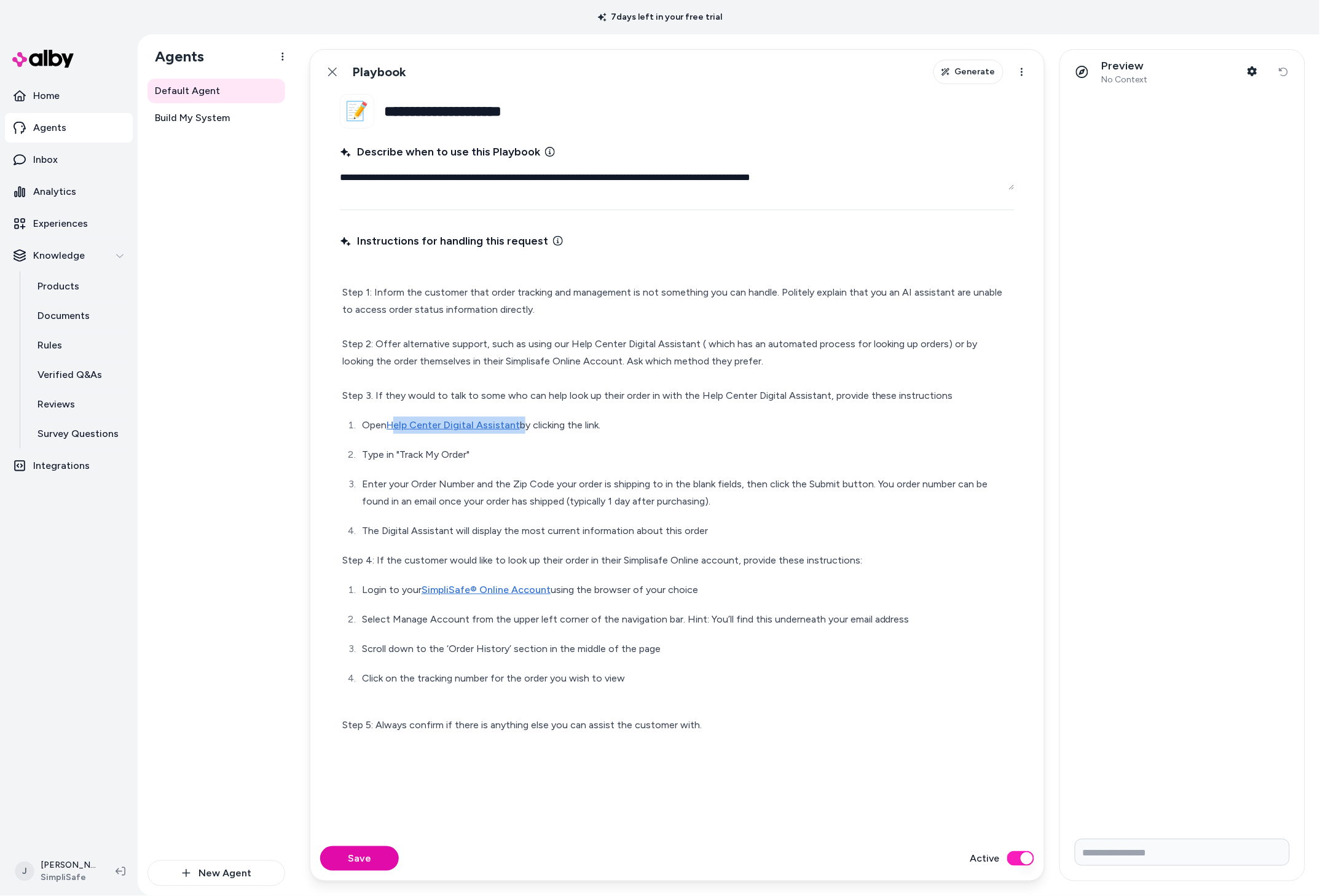
click at [390, 429] on p "Open Help Center Digital Assistant by clicking the link." at bounding box center [687, 425] width 650 height 17
click at [614, 575] on div "Step 1: Inform the customer that order tracking and management is not something…" at bounding box center [677, 500] width 675 height 472
click at [488, 425] on link "Help Center Digital Assistant" at bounding box center [453, 424] width 133 height 12
click at [379, 847] on button "Save" at bounding box center [359, 858] width 78 height 25
type textarea "*"
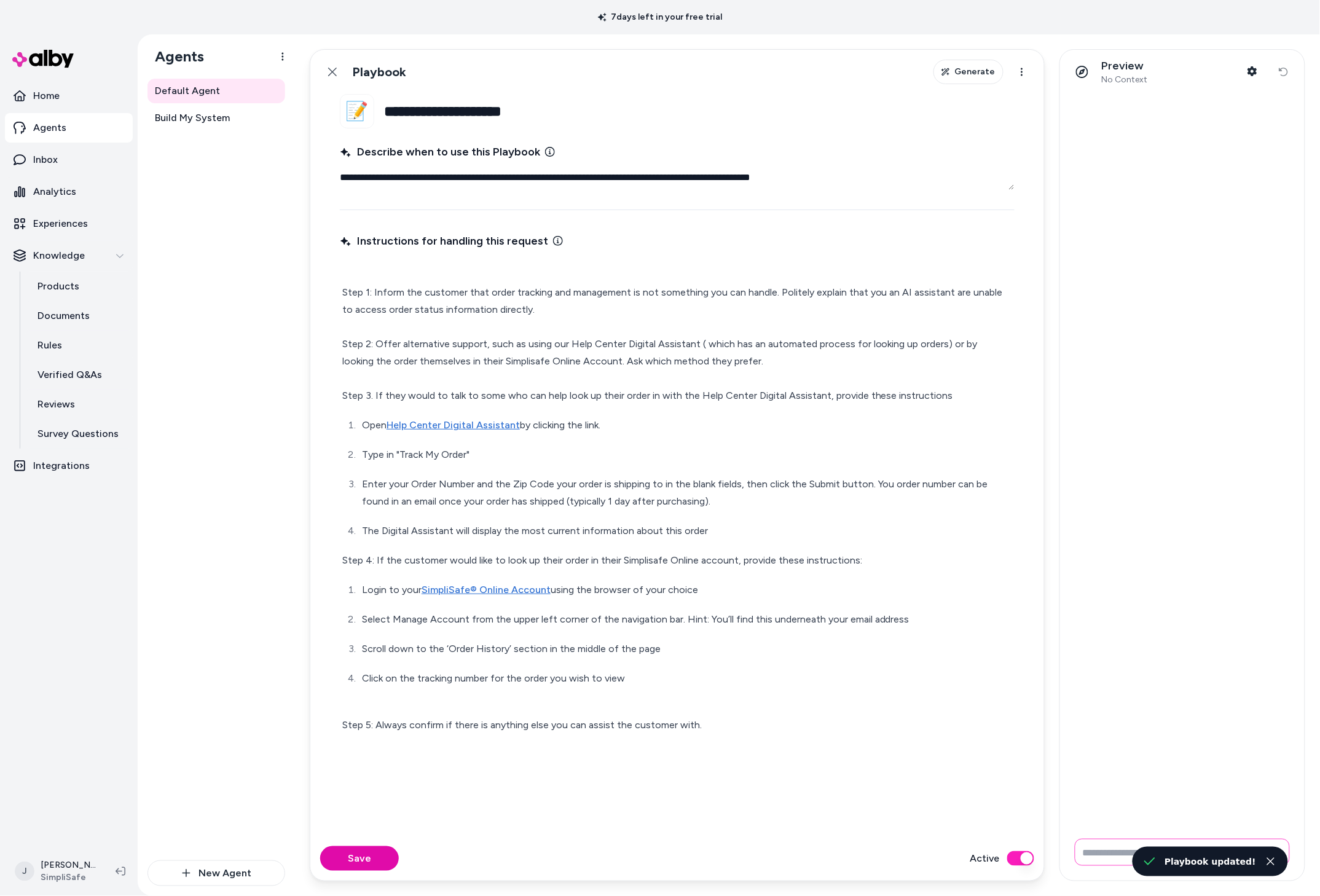
click at [1121, 848] on input "Write your prompt here" at bounding box center [1182, 852] width 215 height 27
type input "**********"
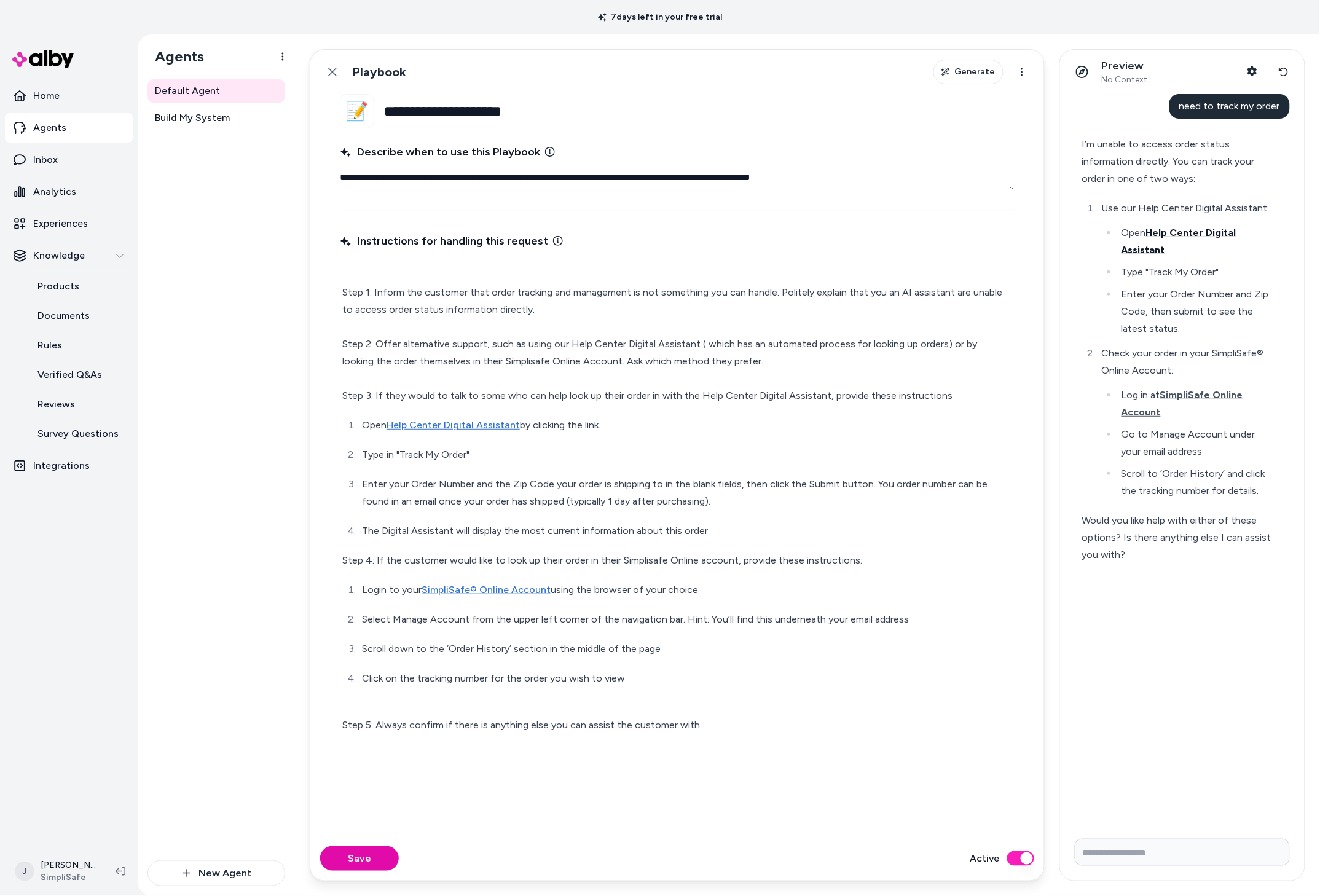
click at [1184, 229] on span "Help Center Digital Assistant" at bounding box center [1179, 241] width 115 height 29
click at [53, 127] on p "Agents" at bounding box center [50, 128] width 33 height 15
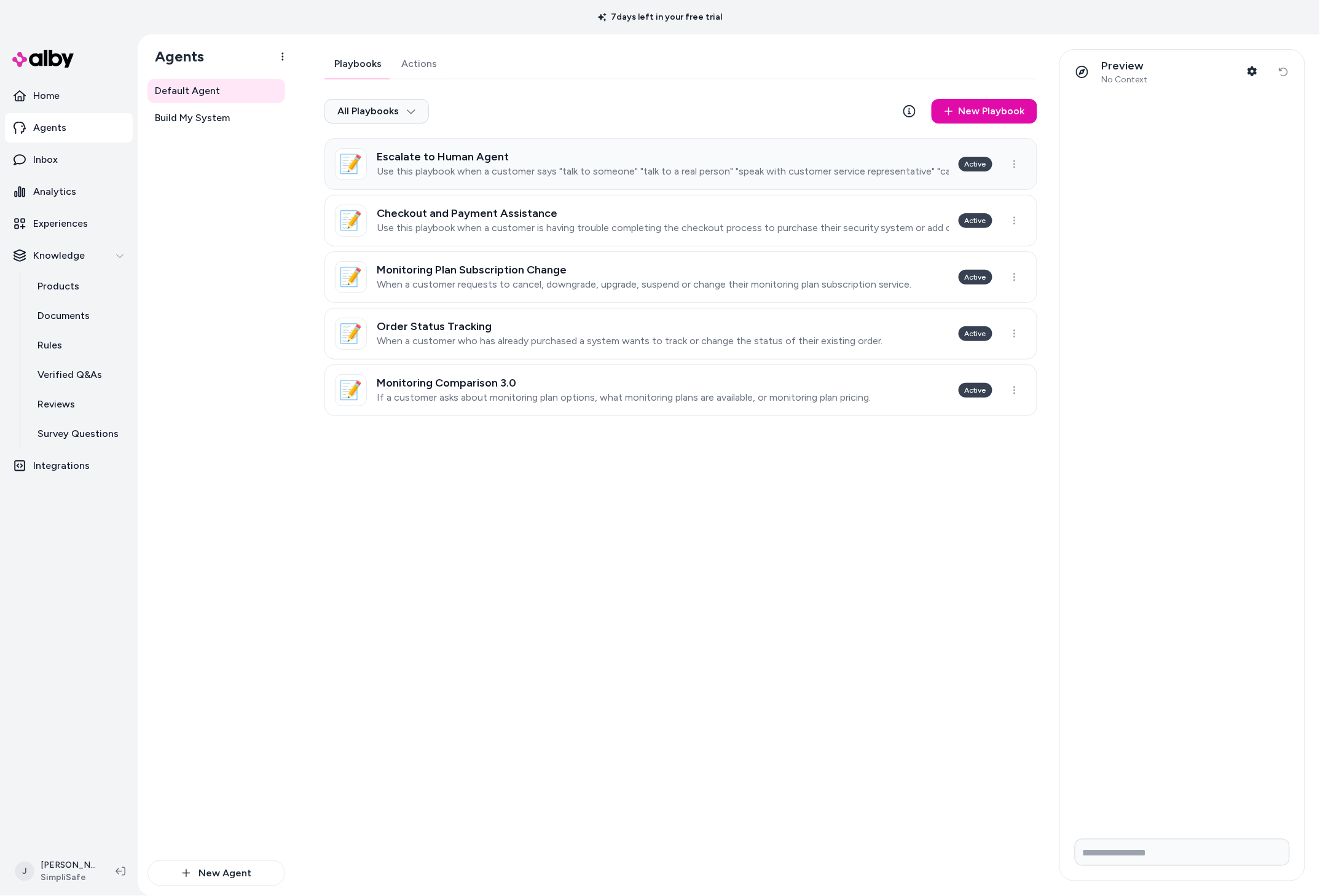
click at [473, 164] on div "Escalate to Human Agent Use this playbook when a customer says "talk to someone…" at bounding box center [663, 164] width 572 height 27
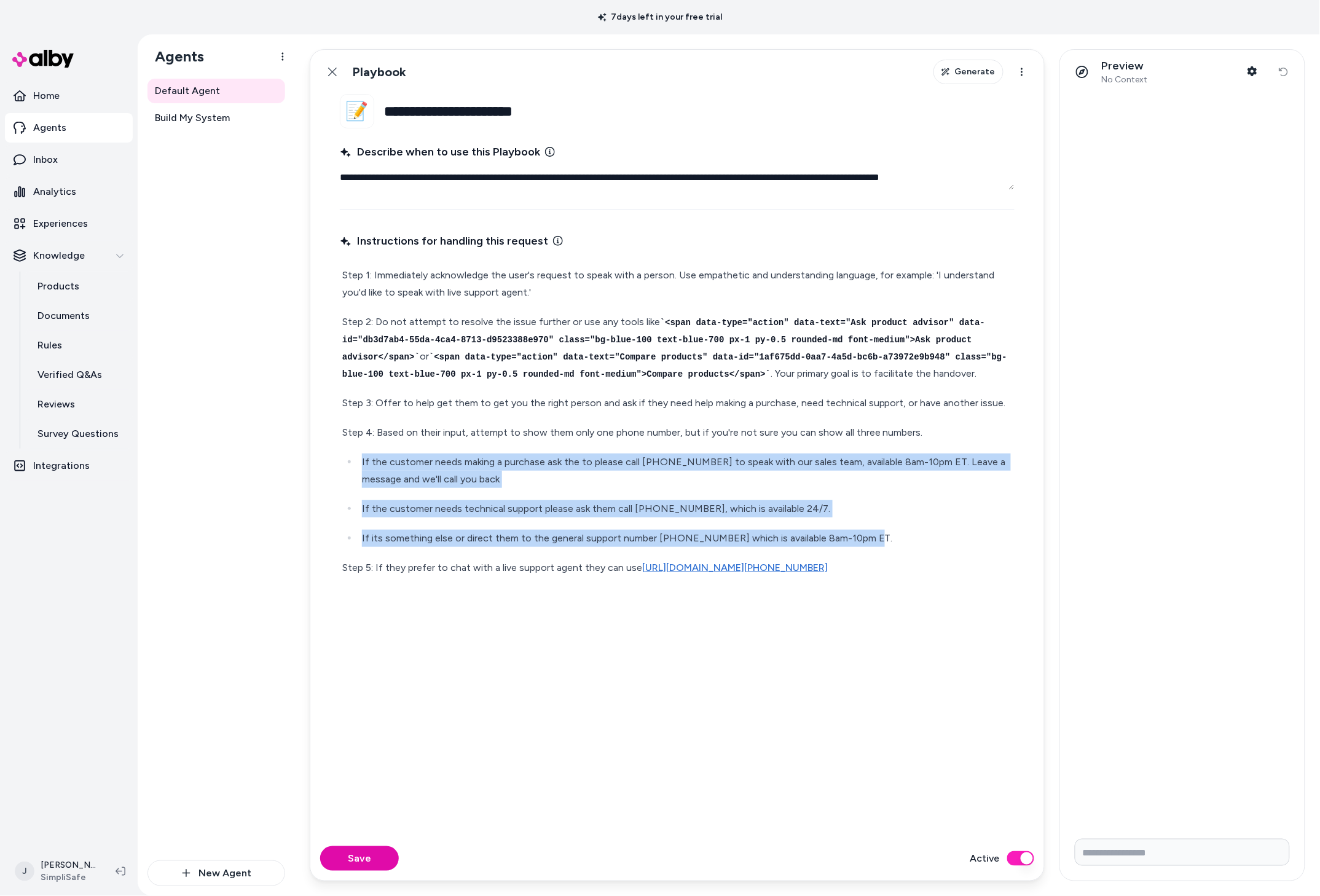
drag, startPoint x: 777, startPoint y: 537, endPoint x: 357, endPoint y: 480, distance: 423.9
click at [357, 480] on ul "If the customer needs making a purchase ask the to please call [PHONE_NUMBER] t…" at bounding box center [678, 500] width 670 height 93
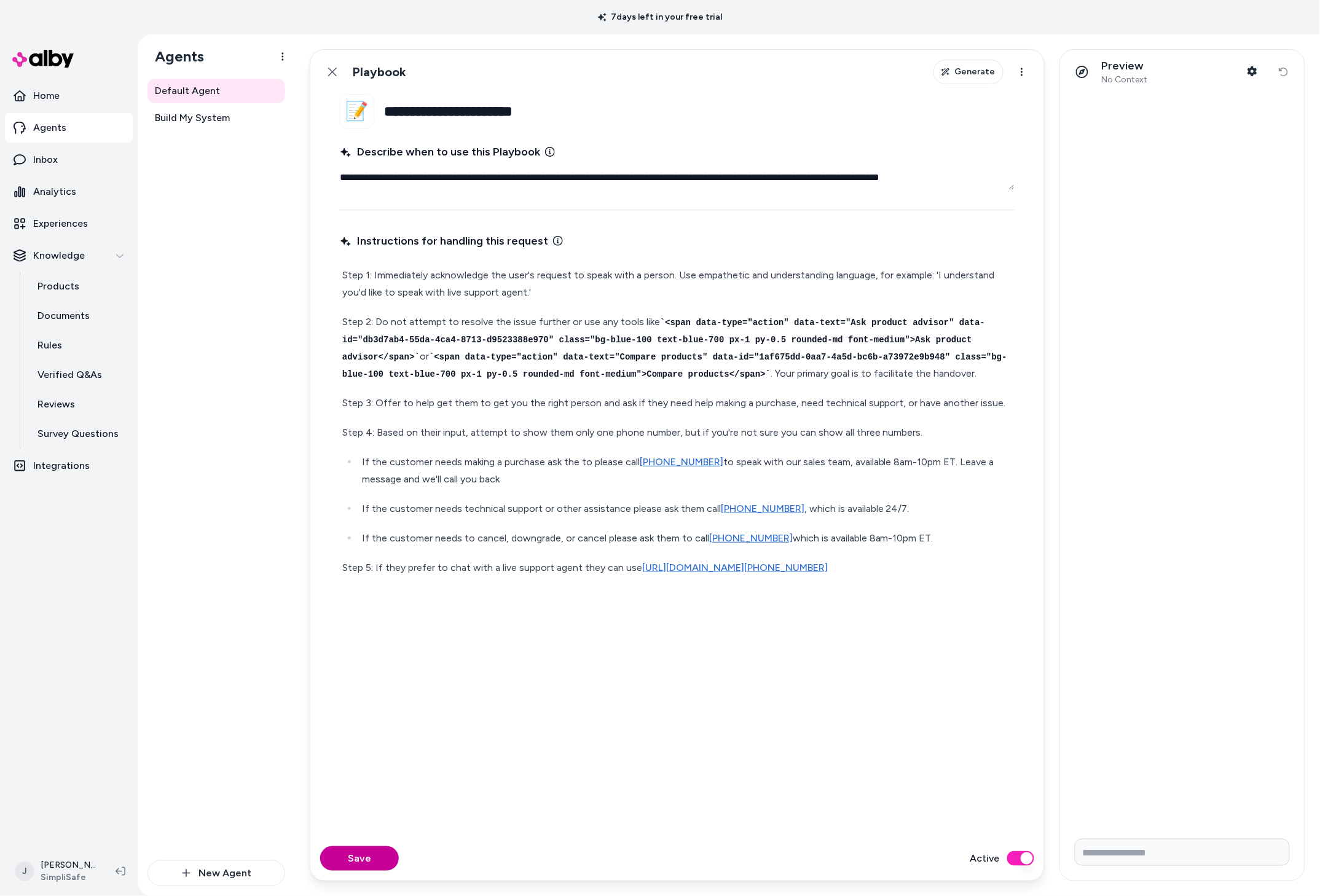
click at [379, 851] on button "Save" at bounding box center [359, 858] width 78 height 25
click at [1100, 850] on input "Write your prompt here" at bounding box center [1182, 852] width 215 height 27
click at [513, 577] on p "Step 5: If they prefer to chat with a live support agent they can use [URL][DOM…" at bounding box center [678, 567] width 670 height 17
type textarea "*"
click at [571, 704] on div "Instructions for handling this request Step 1: Immediately acknowledge the user…" at bounding box center [677, 525] width 675 height 592
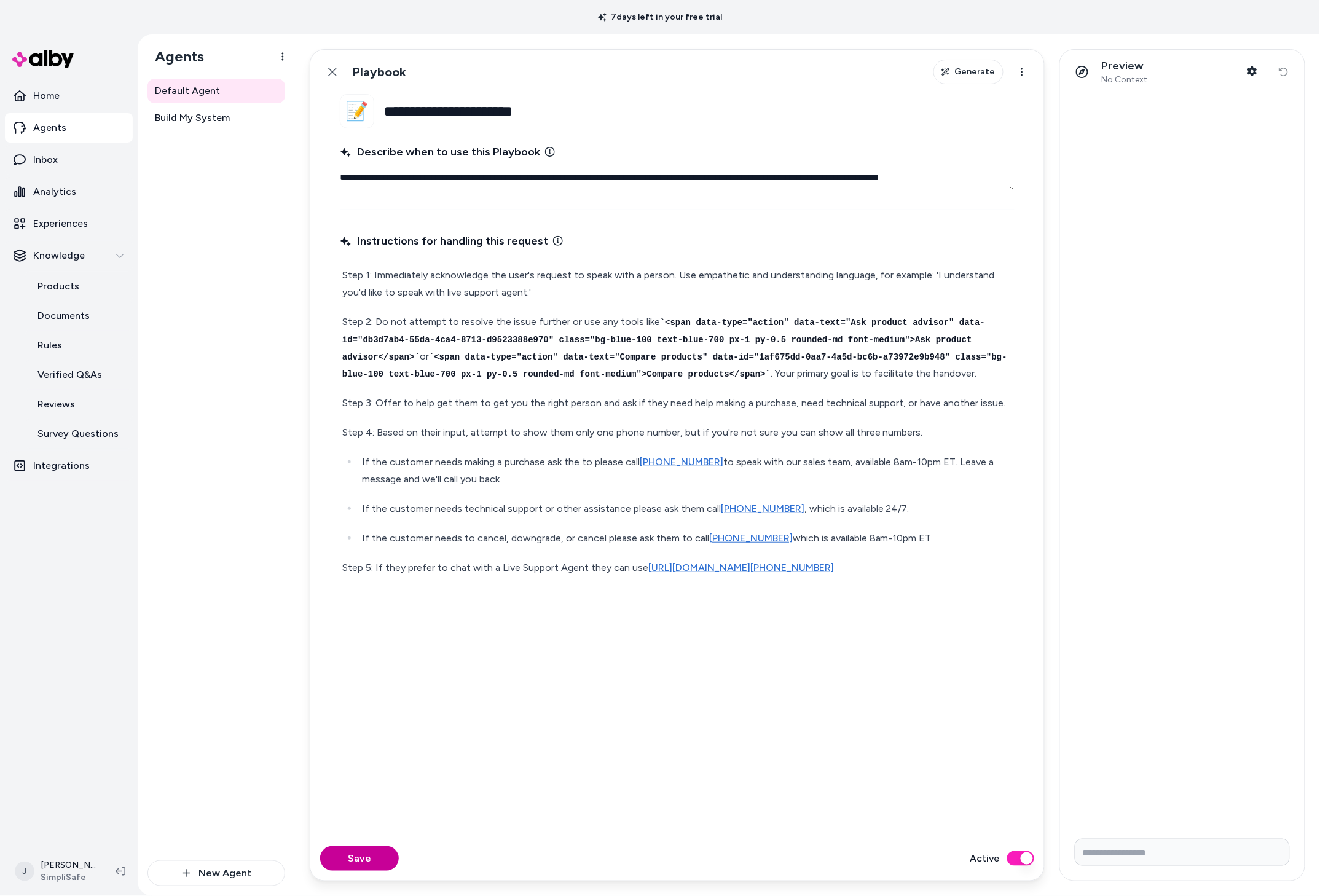
click at [360, 867] on button "Save" at bounding box center [359, 858] width 78 height 25
type textarea "*"
click at [65, 341] on link "Rules" at bounding box center [79, 345] width 108 height 29
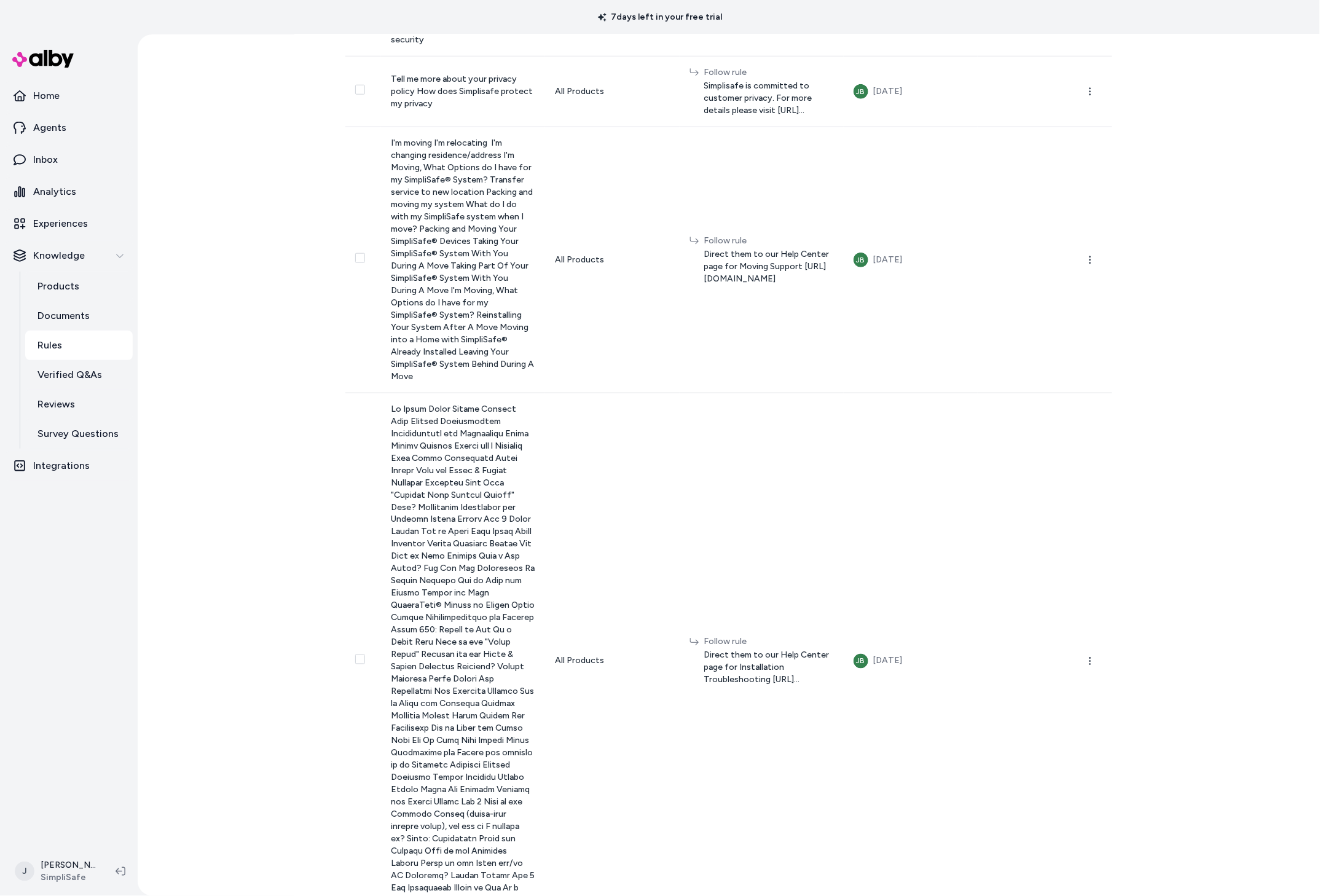
scroll to position [689, 0]
